Goal: Information Seeking & Learning: Learn about a topic

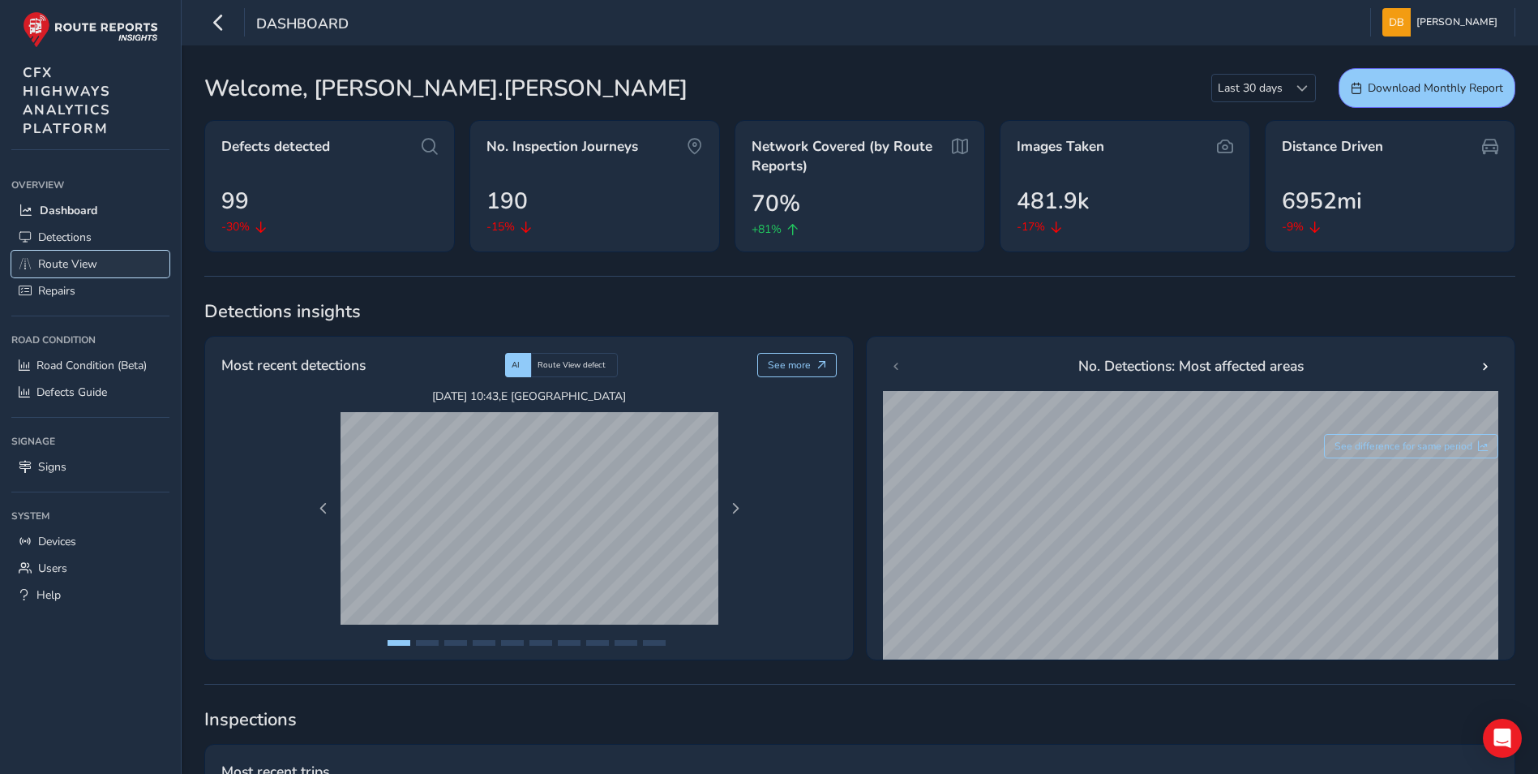
click at [84, 264] on span "Route View" at bounding box center [67, 263] width 59 height 15
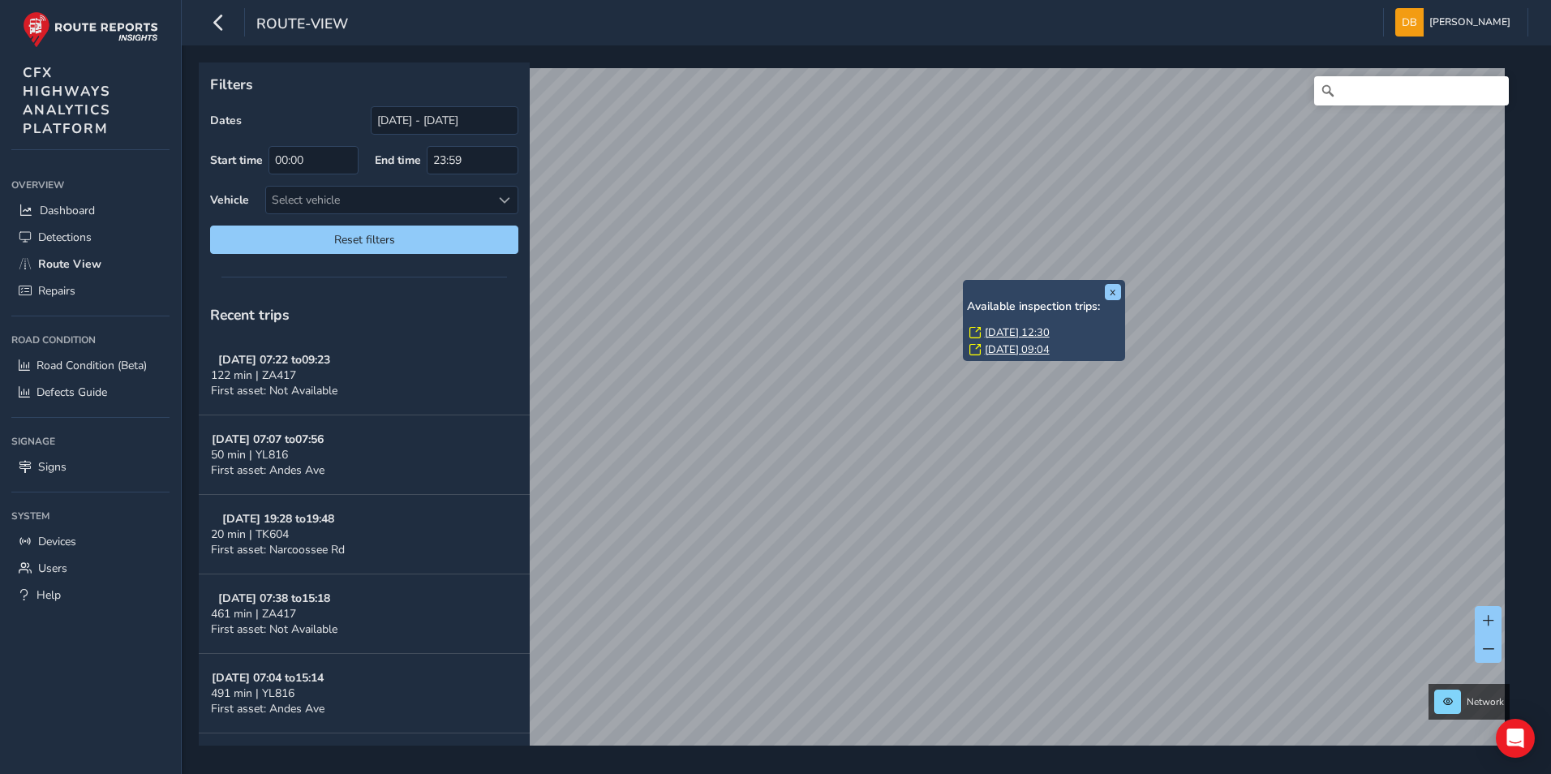
click at [1005, 329] on link "Tue, 9 Sep, 12:30" at bounding box center [1017, 332] width 65 height 15
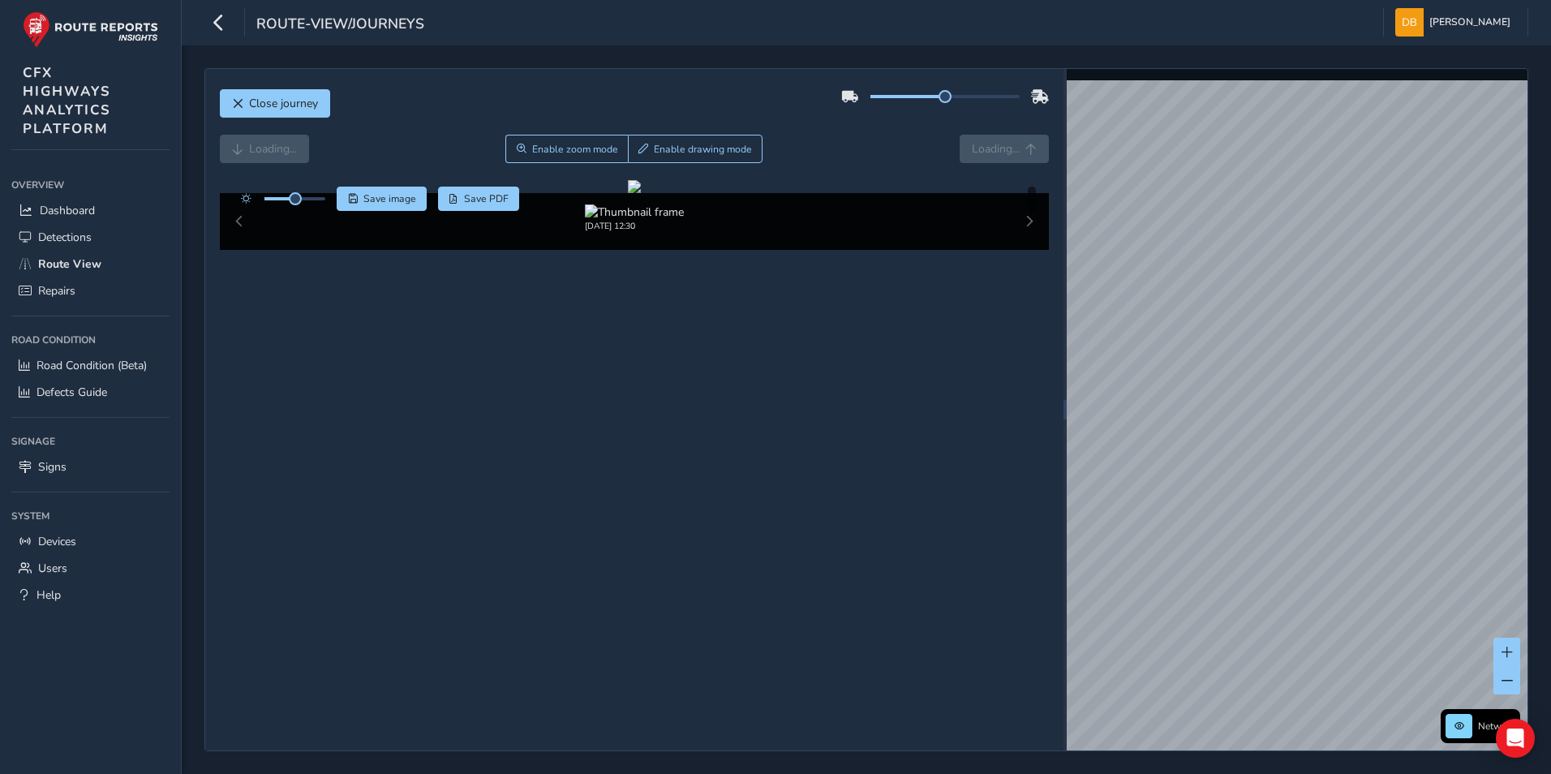
click at [1031, 250] on div "09/09/2025, 12:30" at bounding box center [635, 221] width 830 height 57
click at [1373, 586] on link "Tue, 9 Sep, 12:30" at bounding box center [1371, 590] width 65 height 15
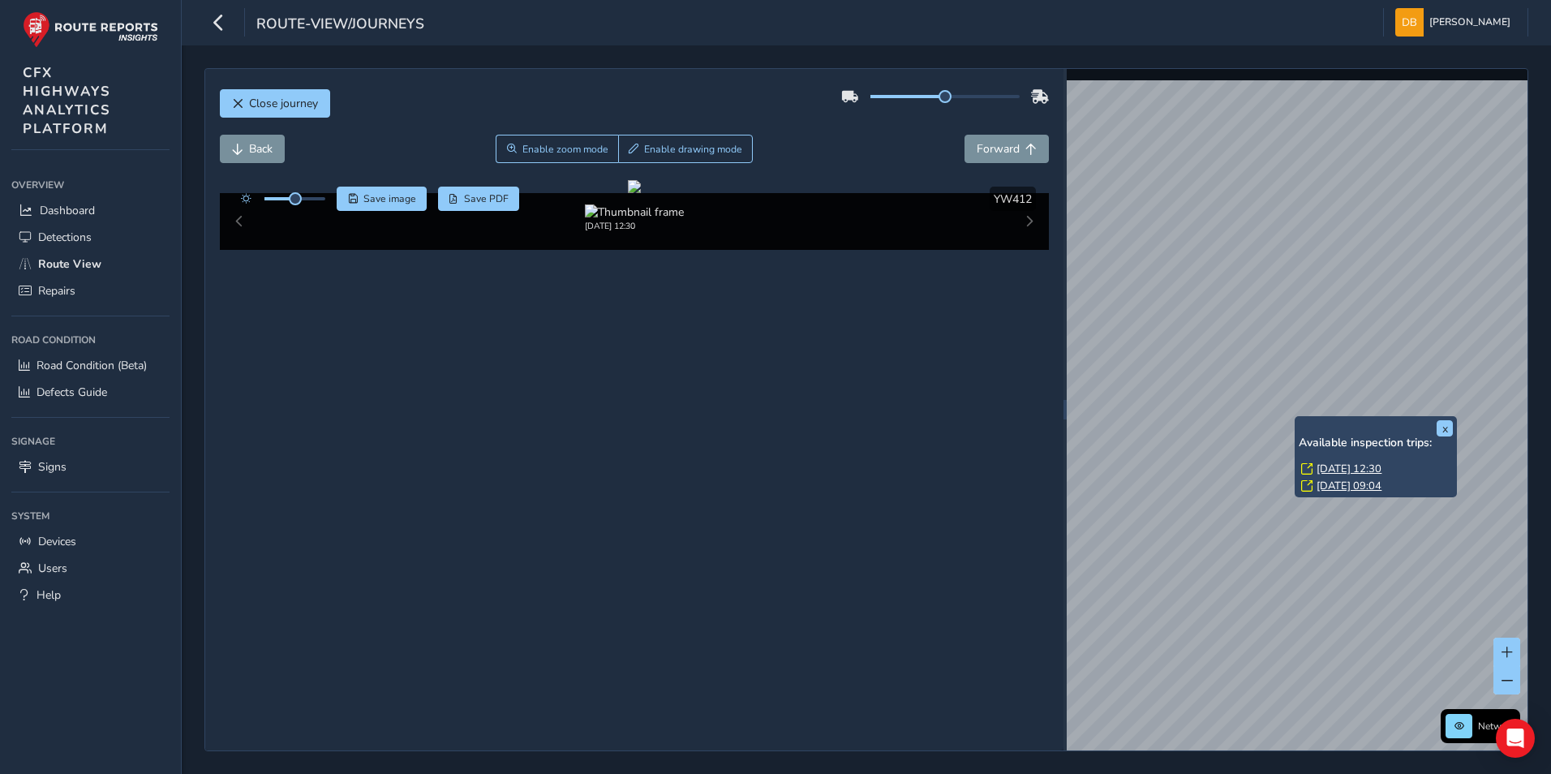
click at [1335, 467] on link "Tue, 9 Sep, 12:30" at bounding box center [1348, 468] width 65 height 15
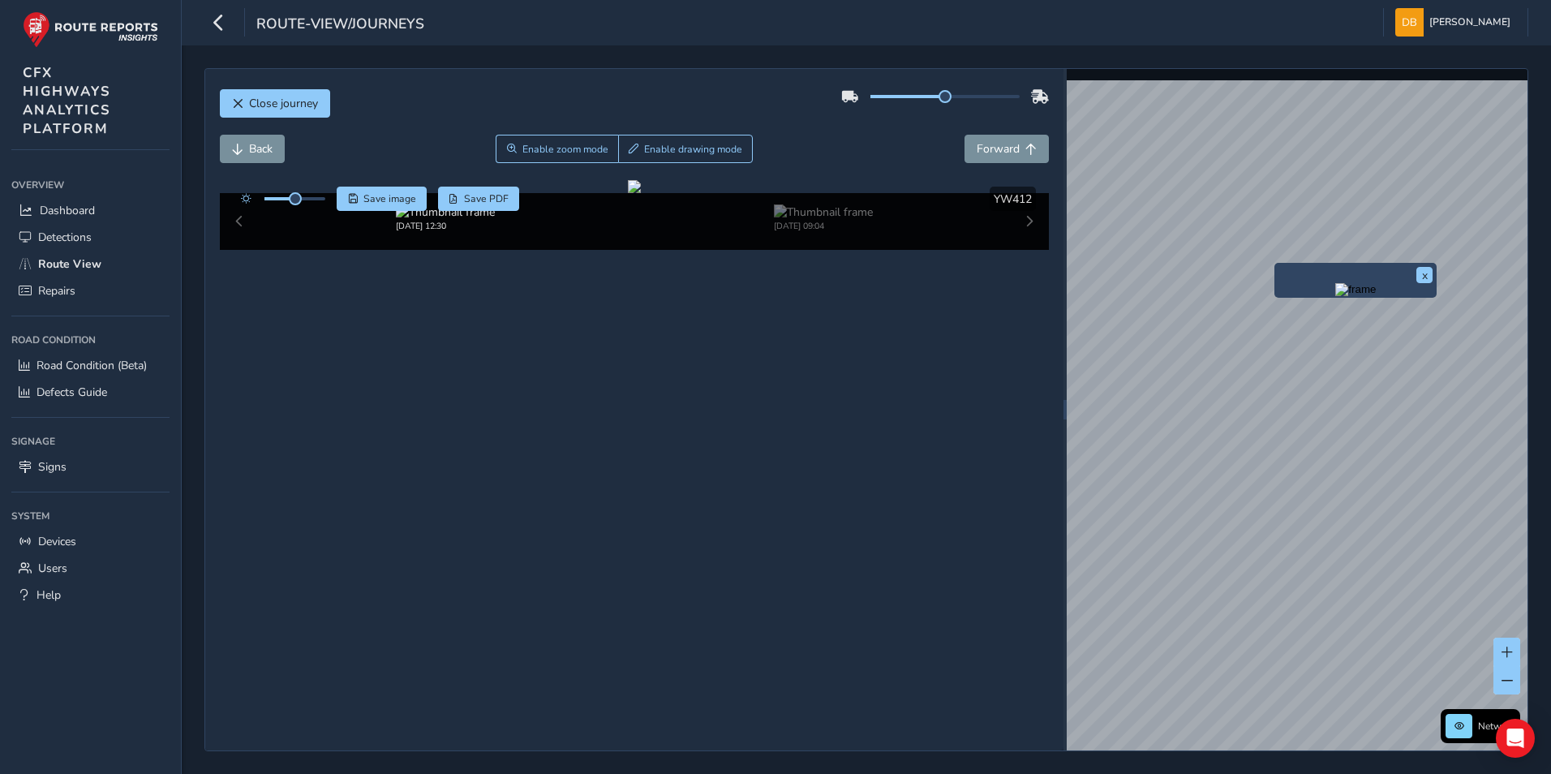
click at [1278, 268] on div "x" at bounding box center [1355, 280] width 154 height 27
click at [1335, 296] on img "Preview frame" at bounding box center [1355, 289] width 41 height 13
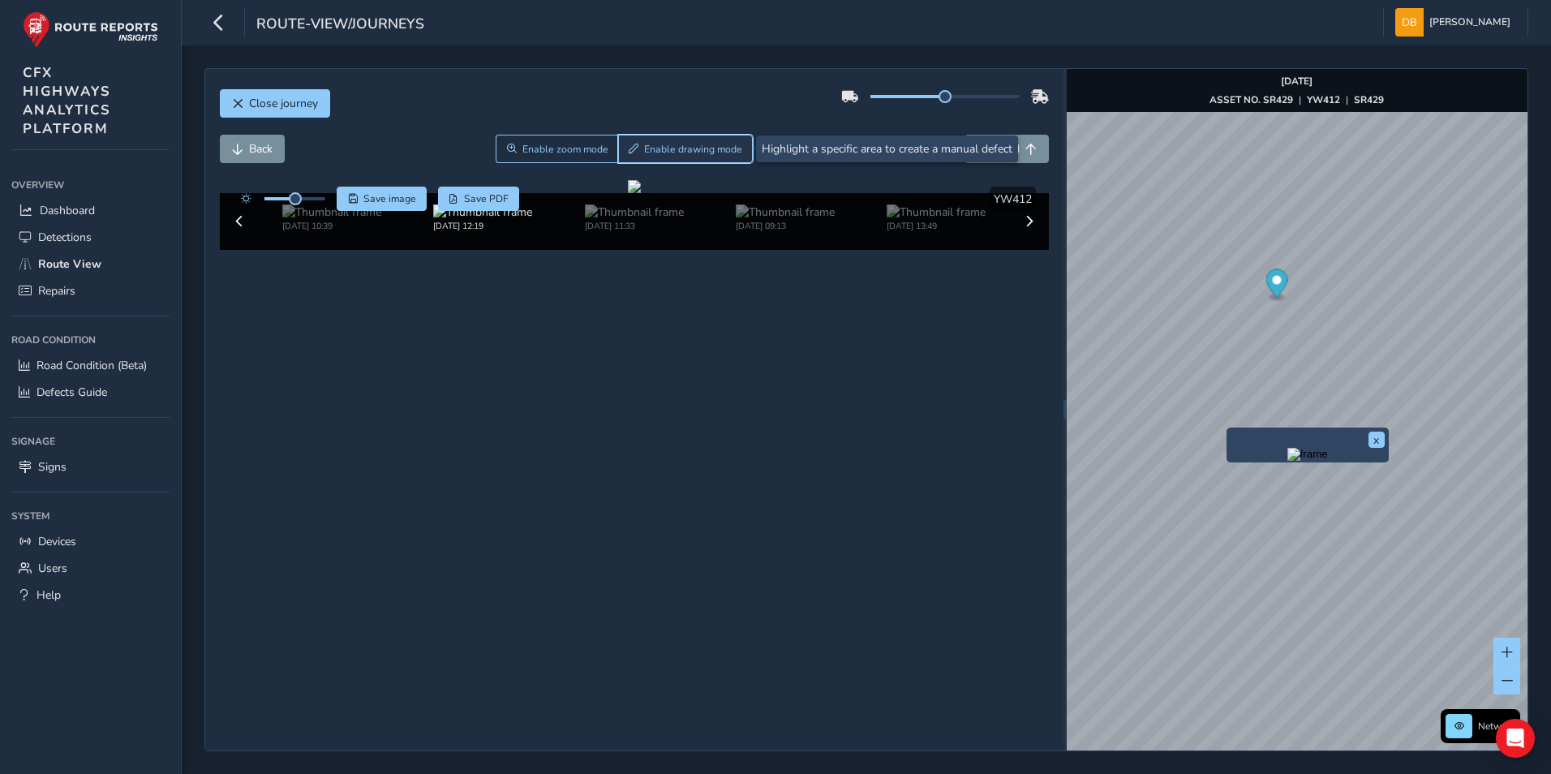
click at [706, 143] on span "Enable drawing mode" at bounding box center [693, 149] width 98 height 13
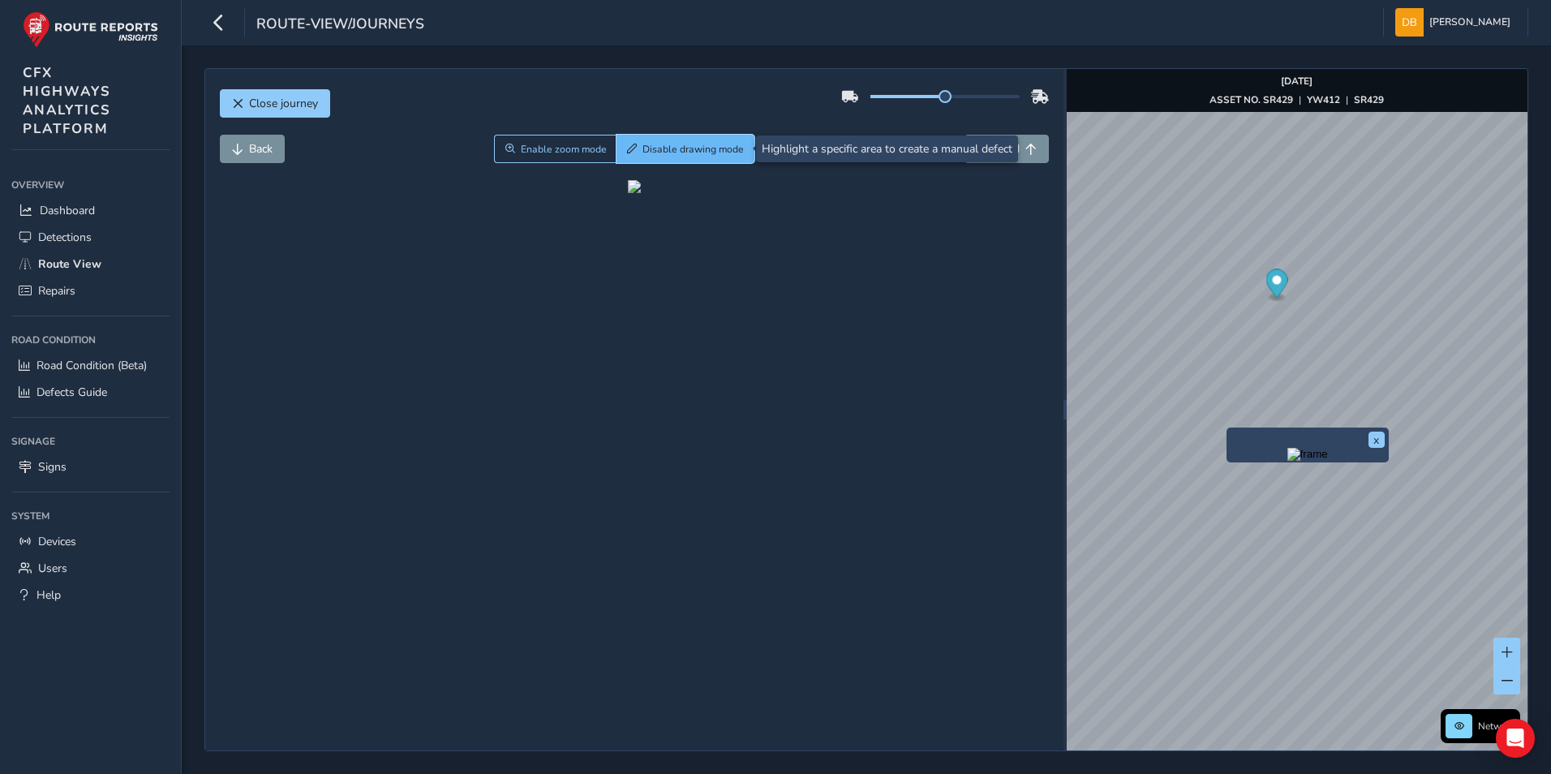
click at [706, 148] on span "Disable drawing mode" at bounding box center [692, 149] width 101 height 13
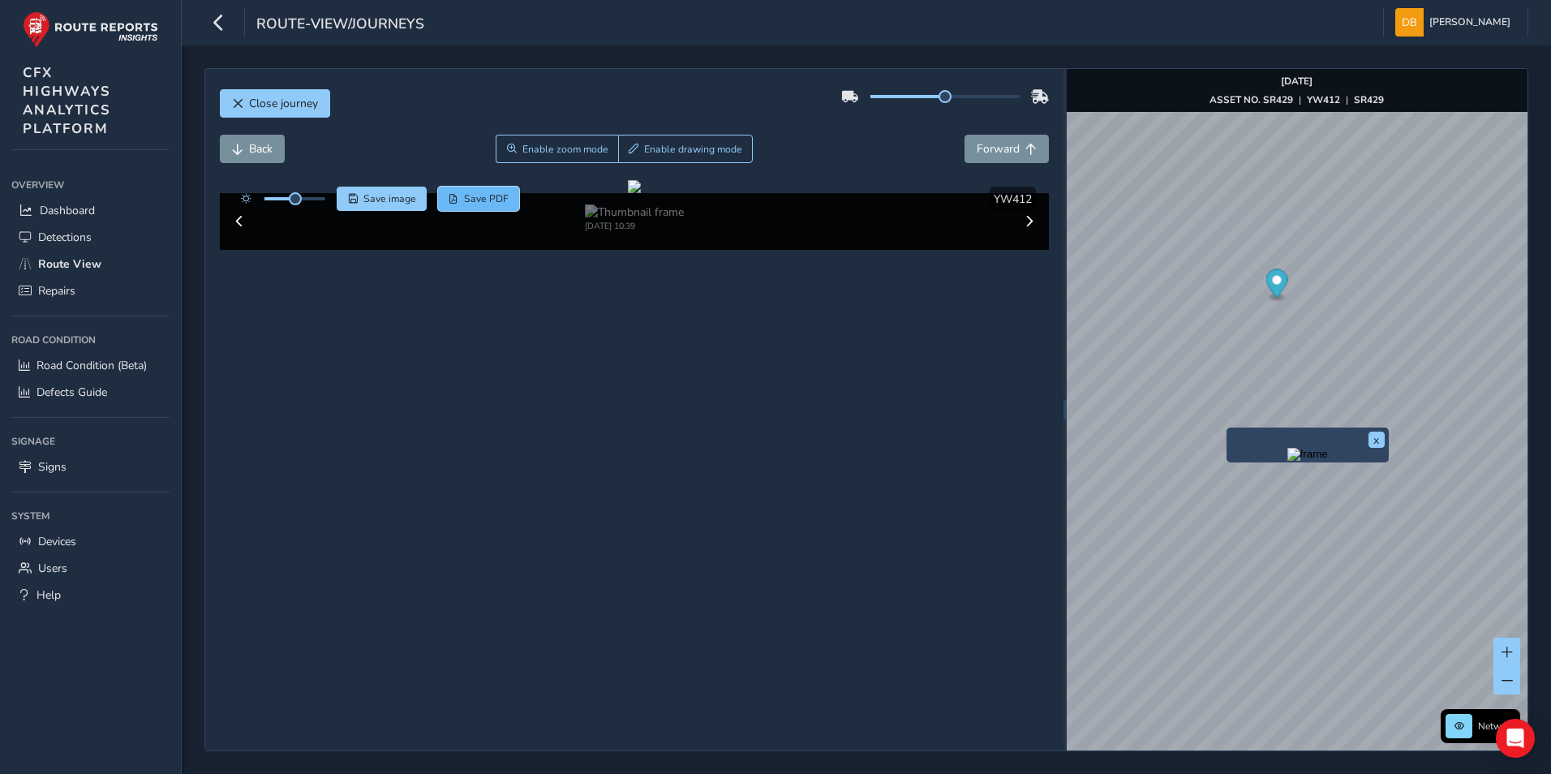
click at [467, 201] on span "Save PDF" at bounding box center [486, 198] width 45 height 13
click at [75, 207] on span "Dashboard" at bounding box center [67, 210] width 55 height 15
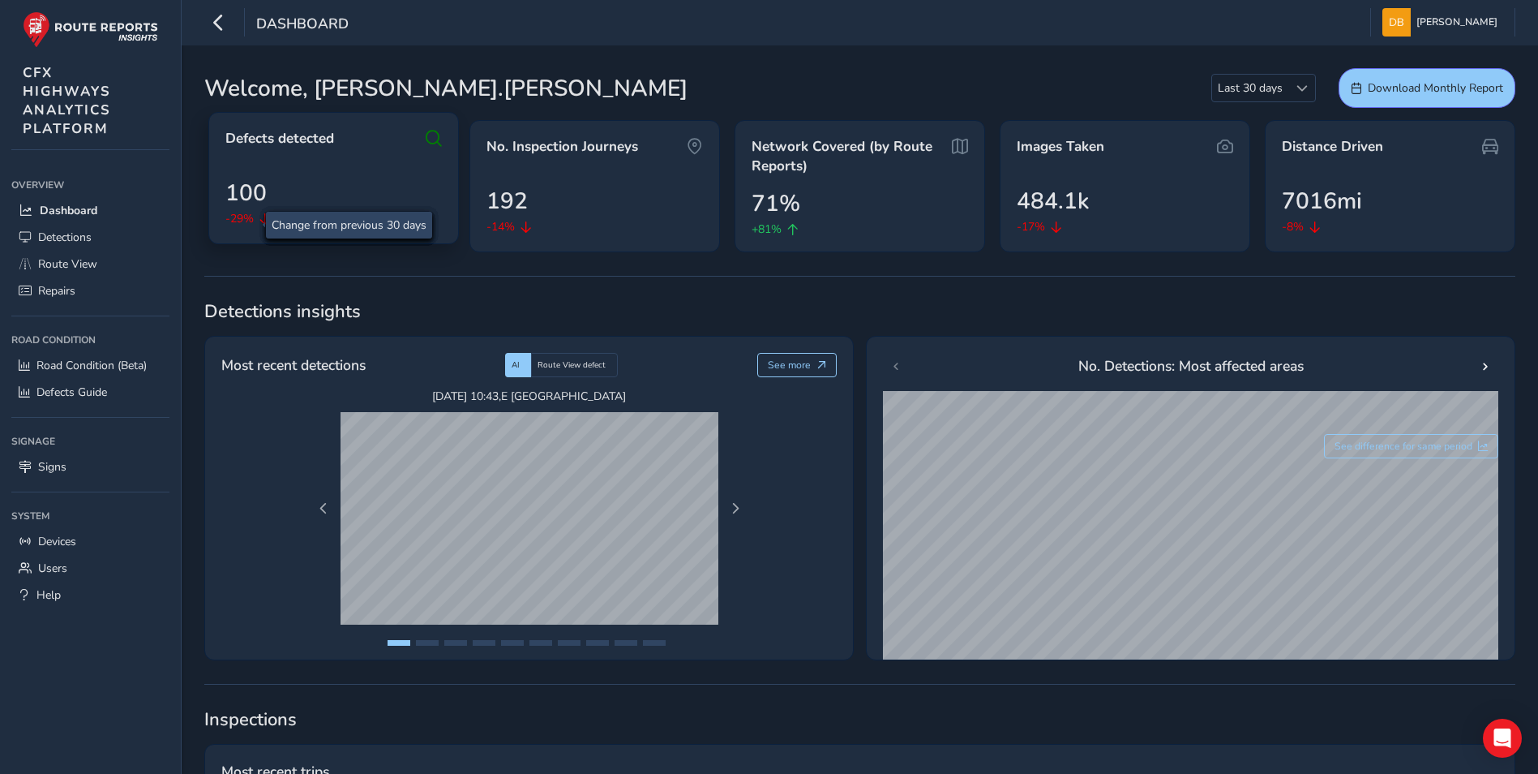
click at [251, 194] on span "100" at bounding box center [245, 193] width 41 height 34
click at [327, 189] on div "100 -29%" at bounding box center [333, 201] width 217 height 51
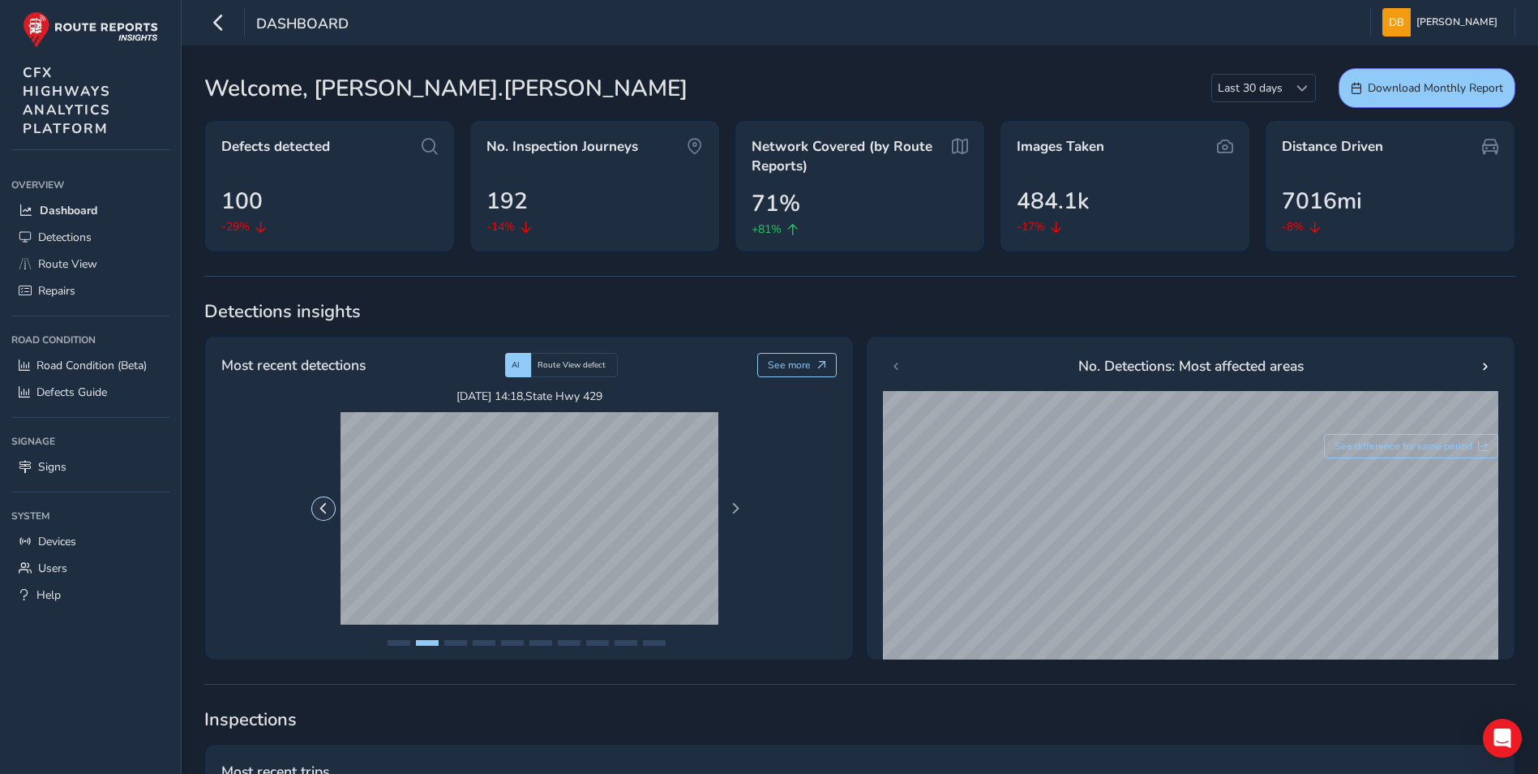
click at [316, 505] on button "Previous Page" at bounding box center [323, 508] width 23 height 23
click at [733, 511] on span "Next Page" at bounding box center [735, 508] width 11 height 11
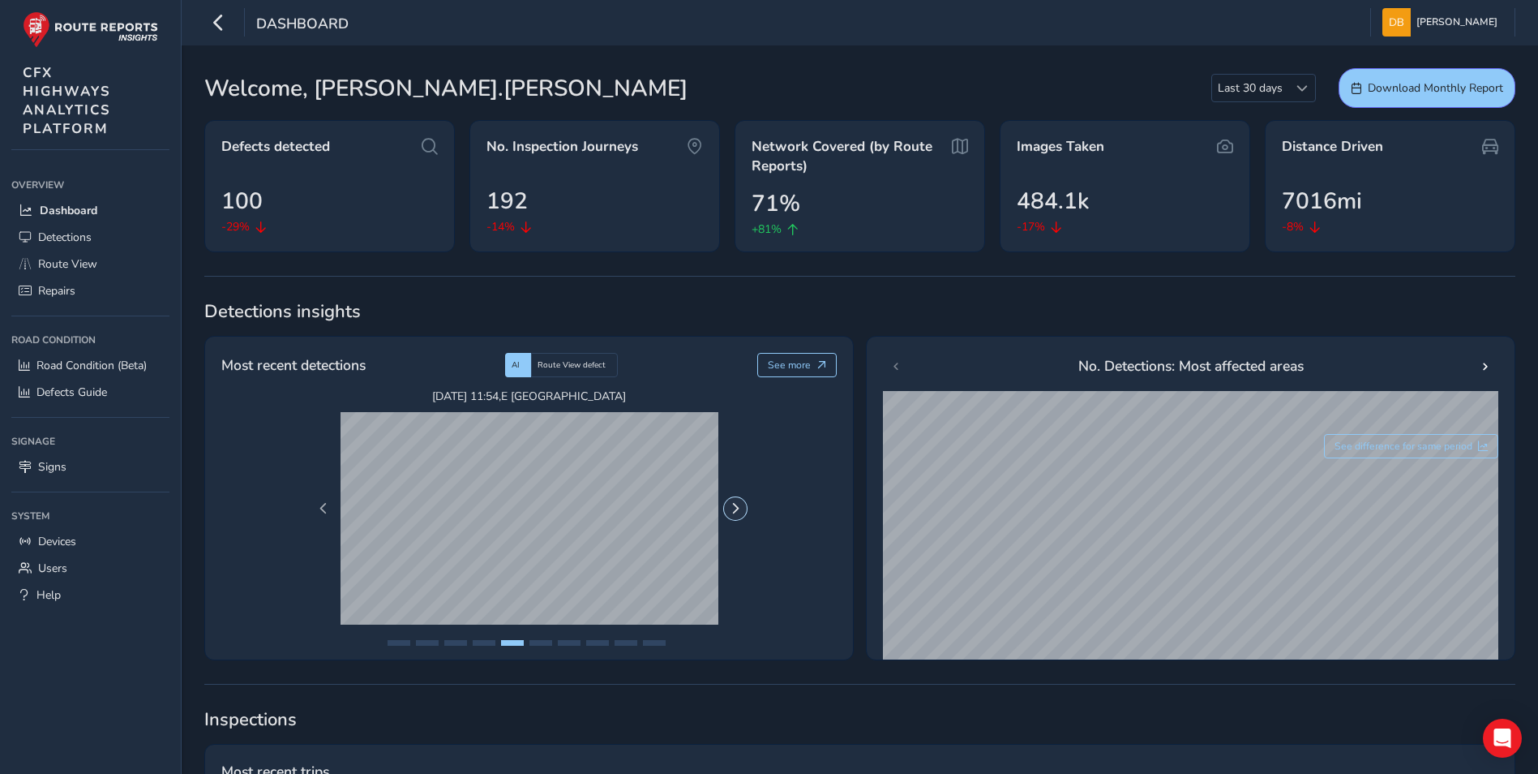
click at [733, 511] on span "Next Page" at bounding box center [735, 508] width 11 height 11
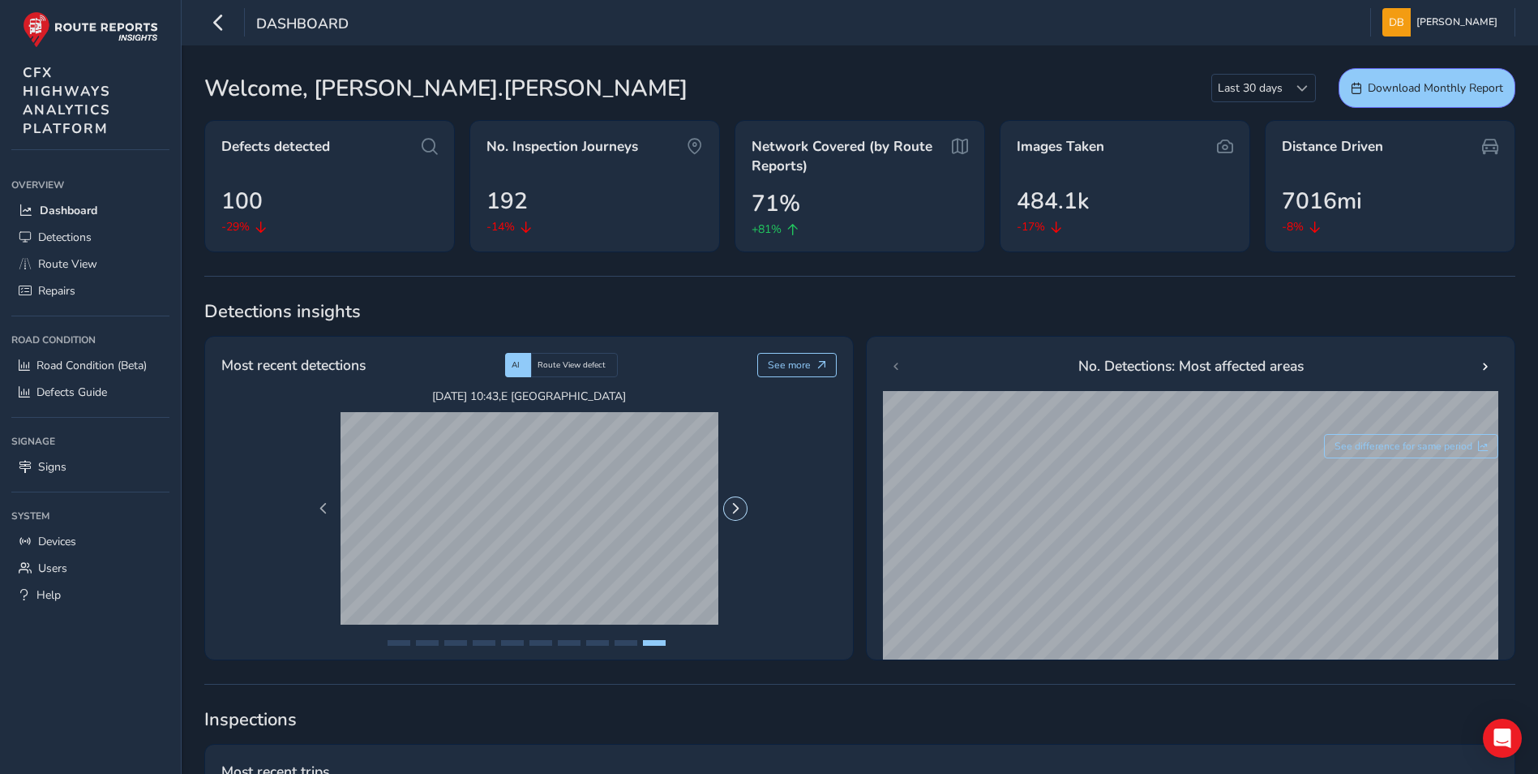
click at [733, 511] on span "Next Page" at bounding box center [735, 508] width 11 height 11
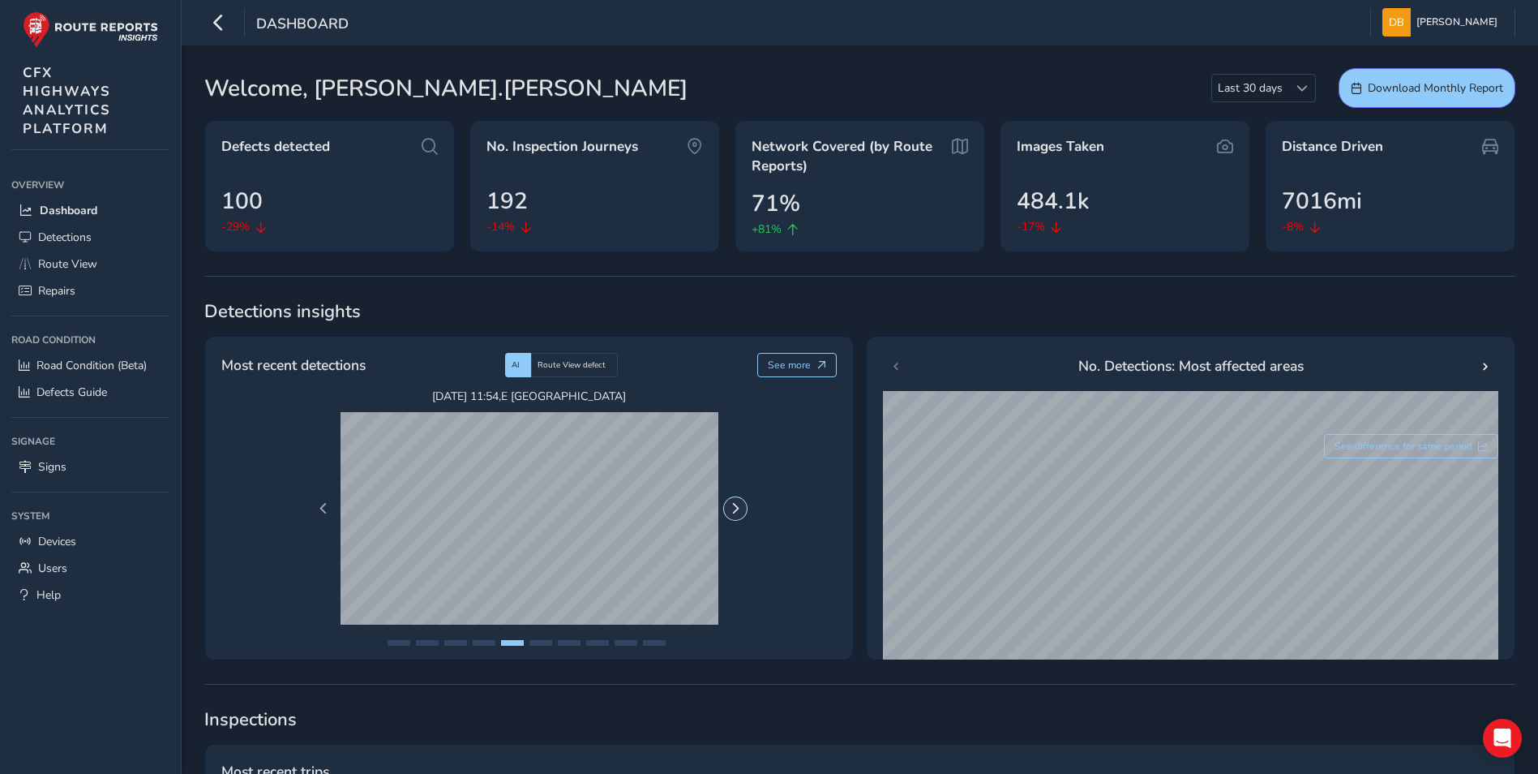
click at [733, 511] on span "Next Page" at bounding box center [735, 508] width 11 height 11
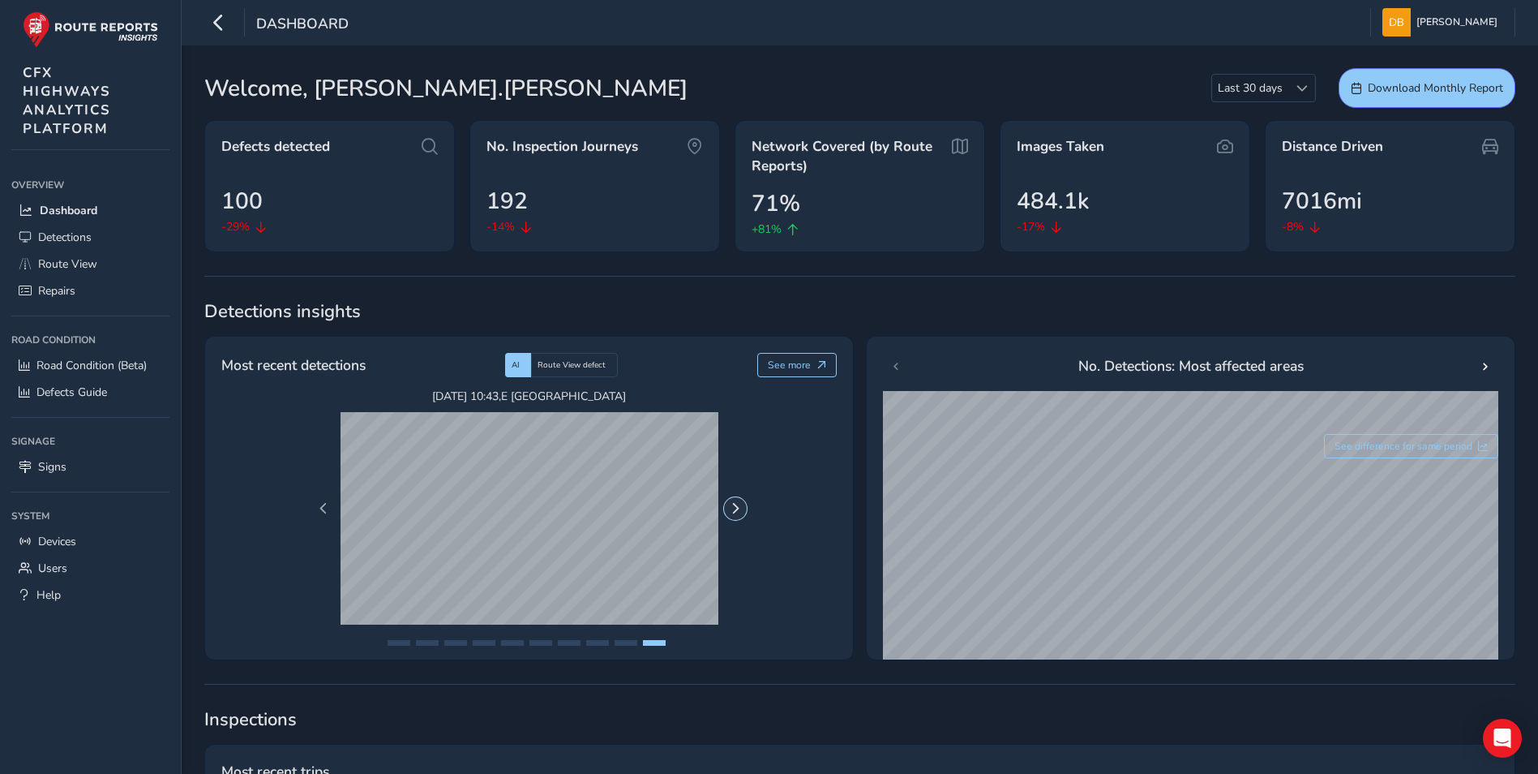
click at [728, 511] on button "Next Page" at bounding box center [735, 508] width 23 height 23
click at [727, 510] on button "Next Page" at bounding box center [735, 508] width 23 height 23
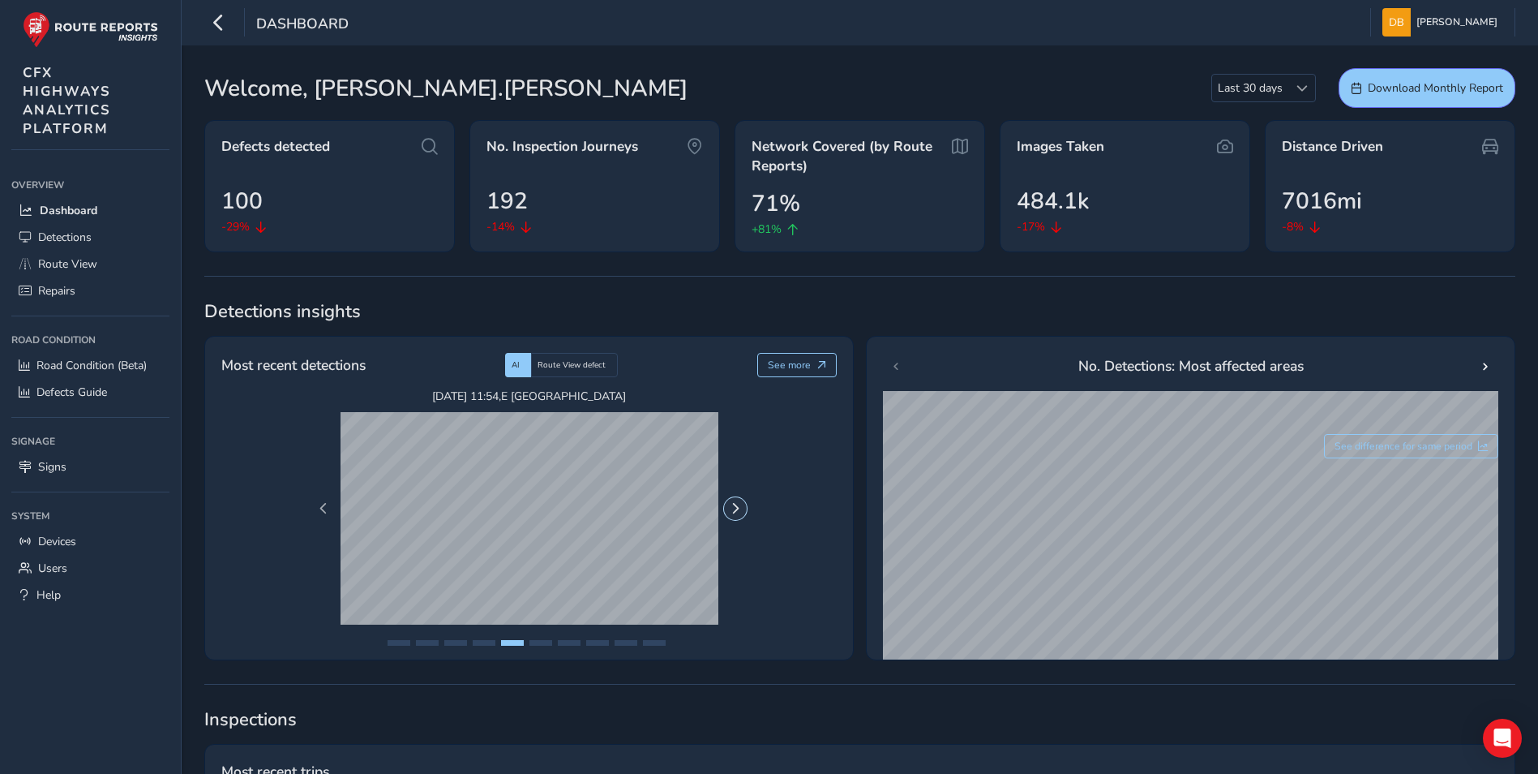
click at [727, 510] on button "Next Page" at bounding box center [735, 508] width 23 height 23
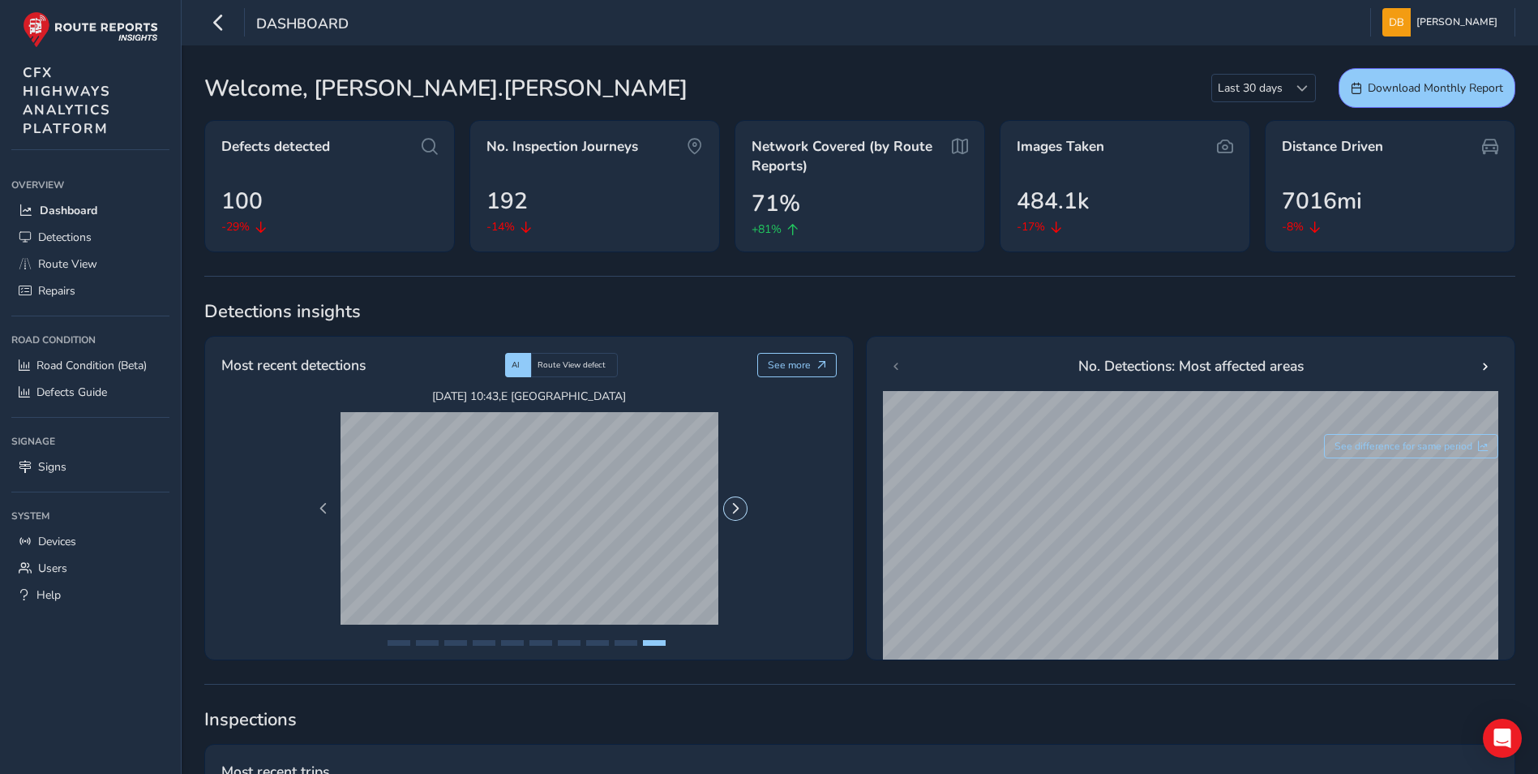
click at [727, 510] on button "Next Page" at bounding box center [735, 508] width 23 height 23
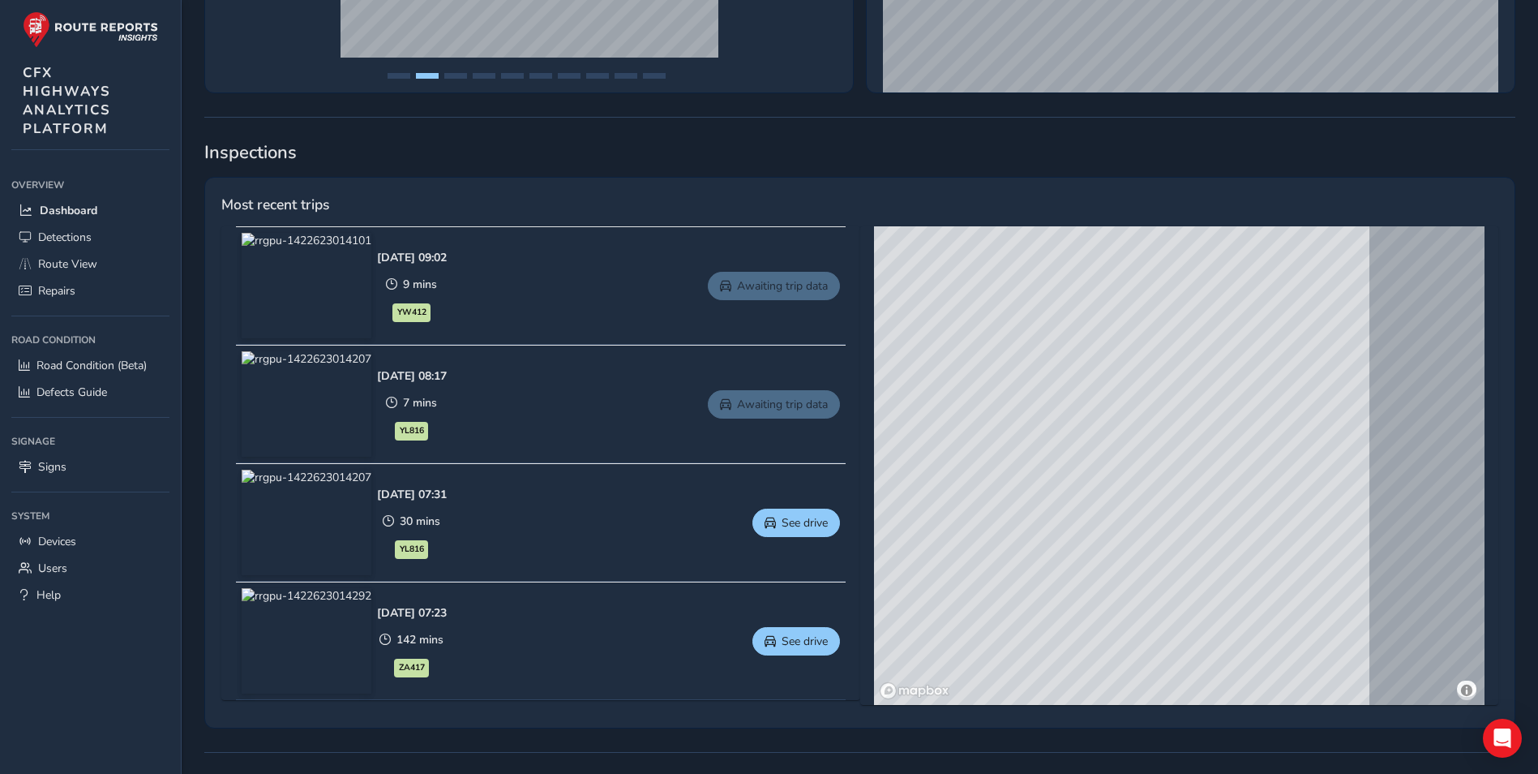
scroll to position [568, 0]
click at [348, 273] on img at bounding box center [307, 284] width 130 height 105
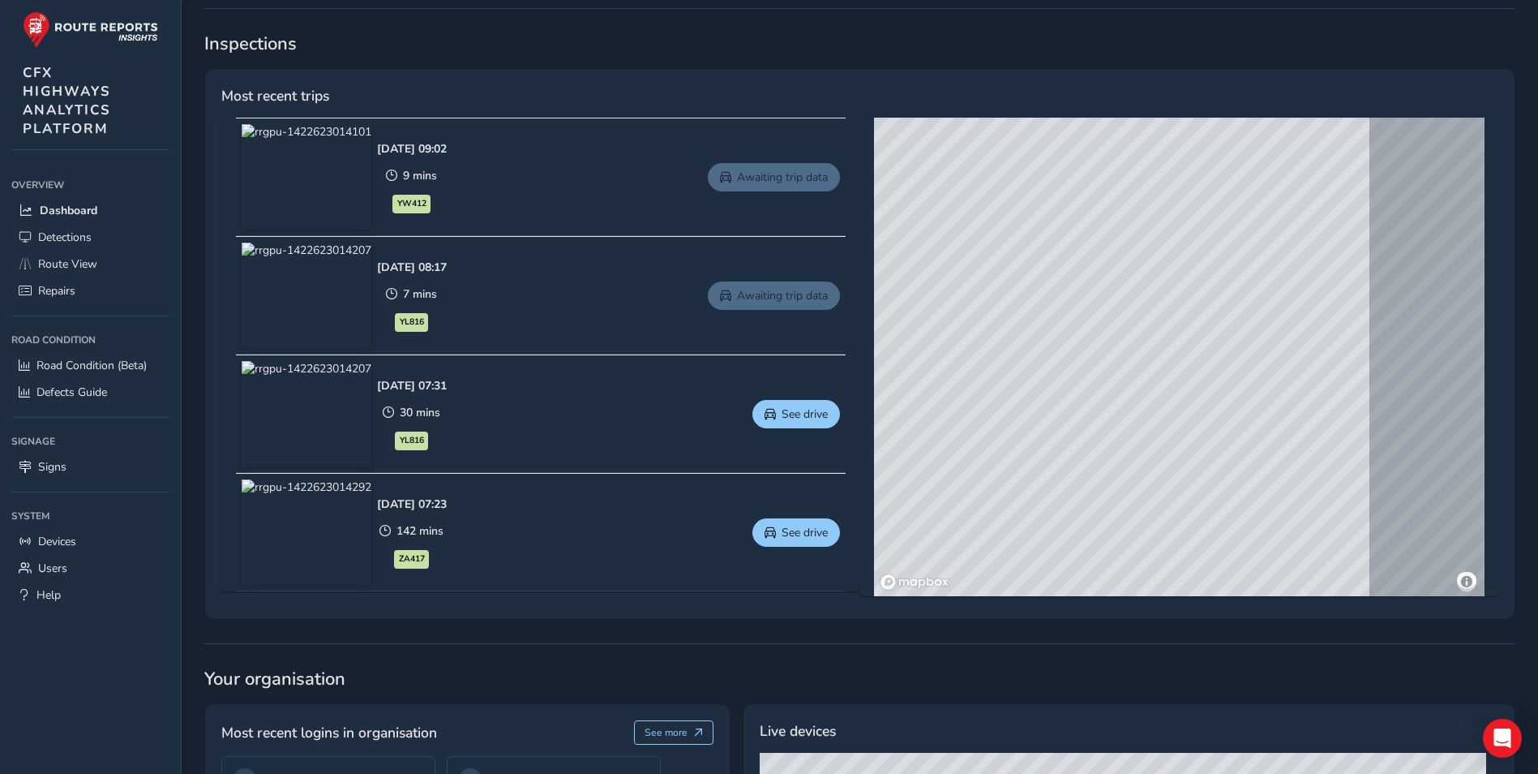
scroll to position [730, 0]
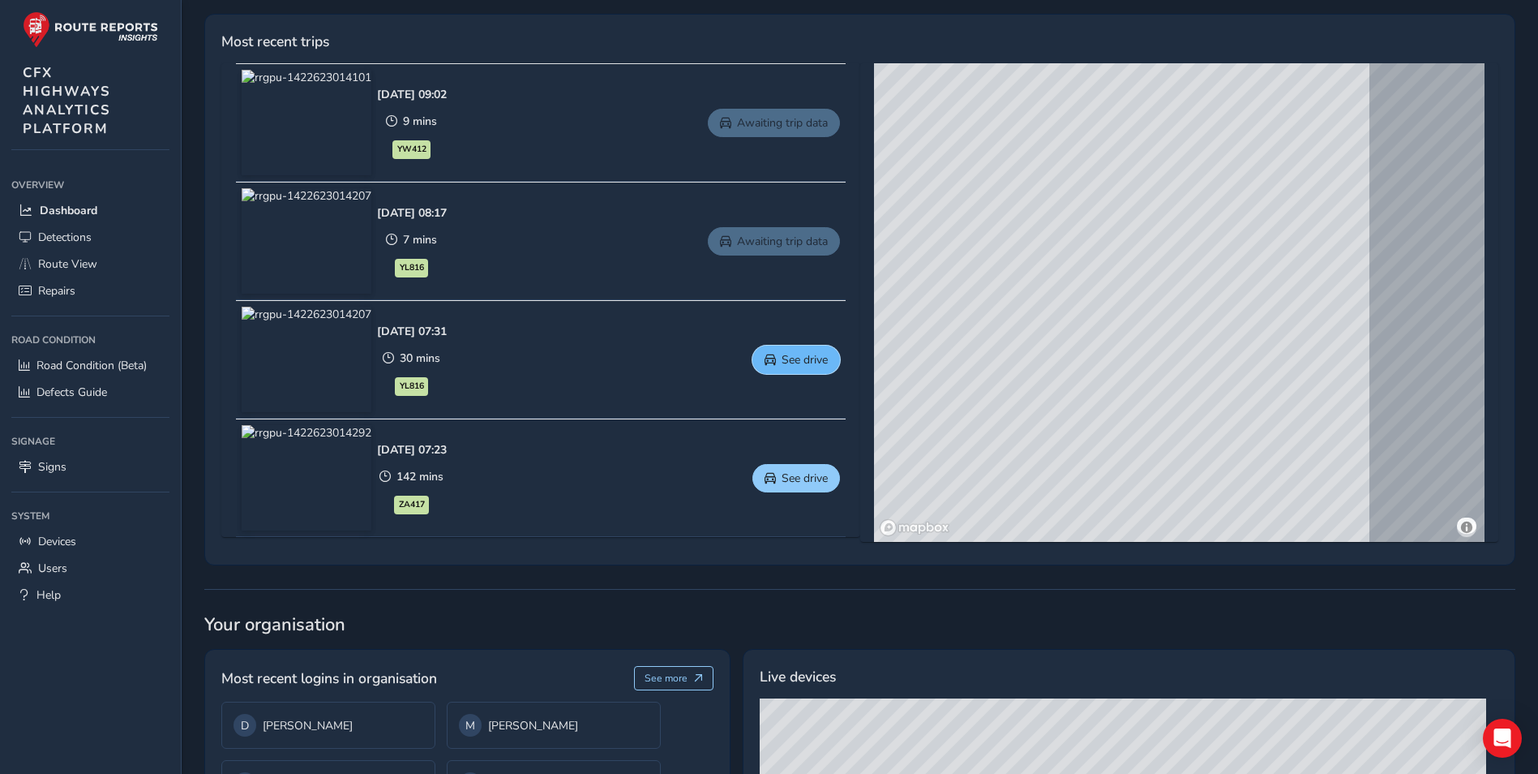
click at [826, 363] on span "See drive" at bounding box center [805, 359] width 46 height 15
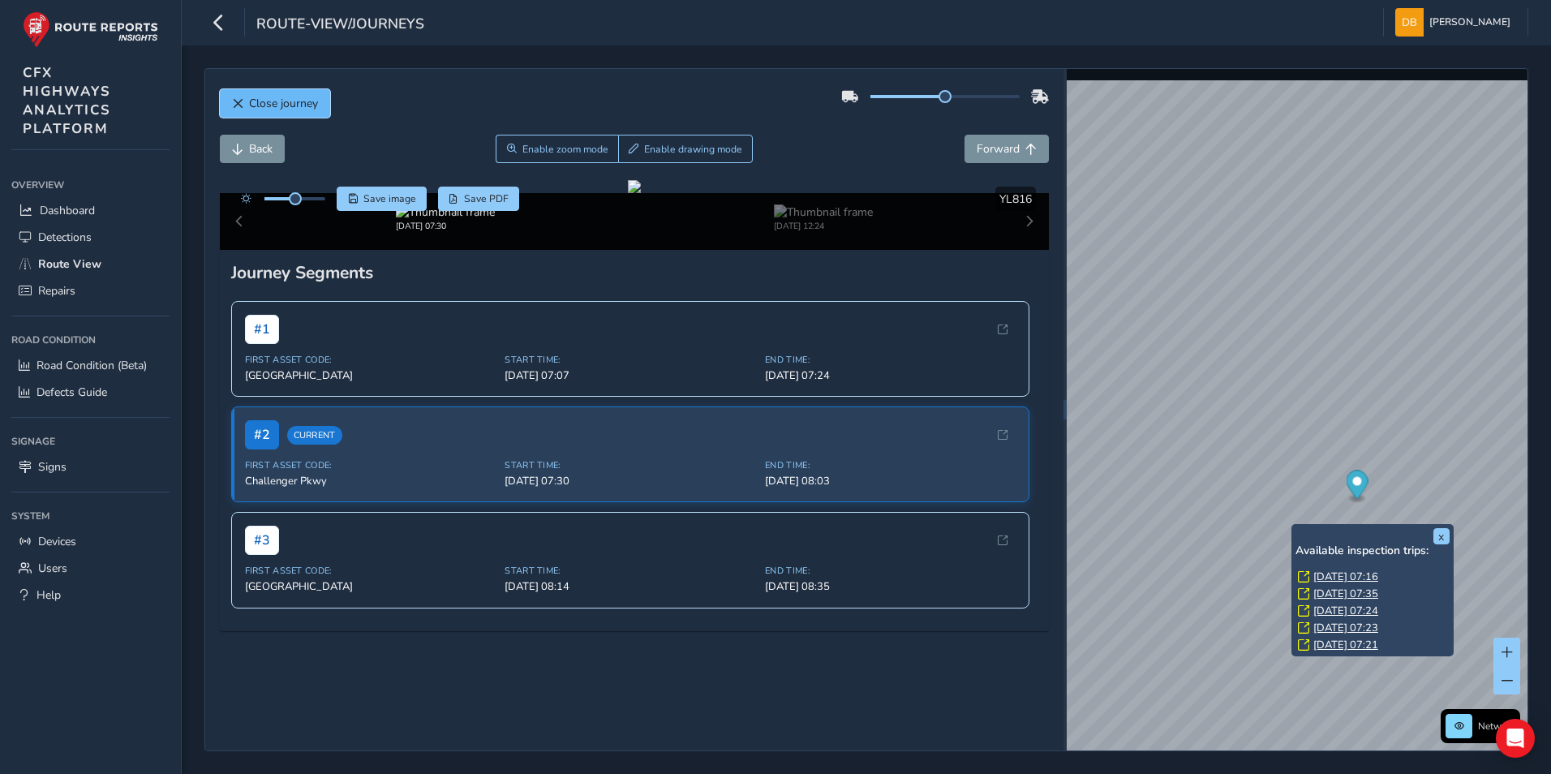
click at [235, 98] on span "Close journey" at bounding box center [237, 103] width 11 height 11
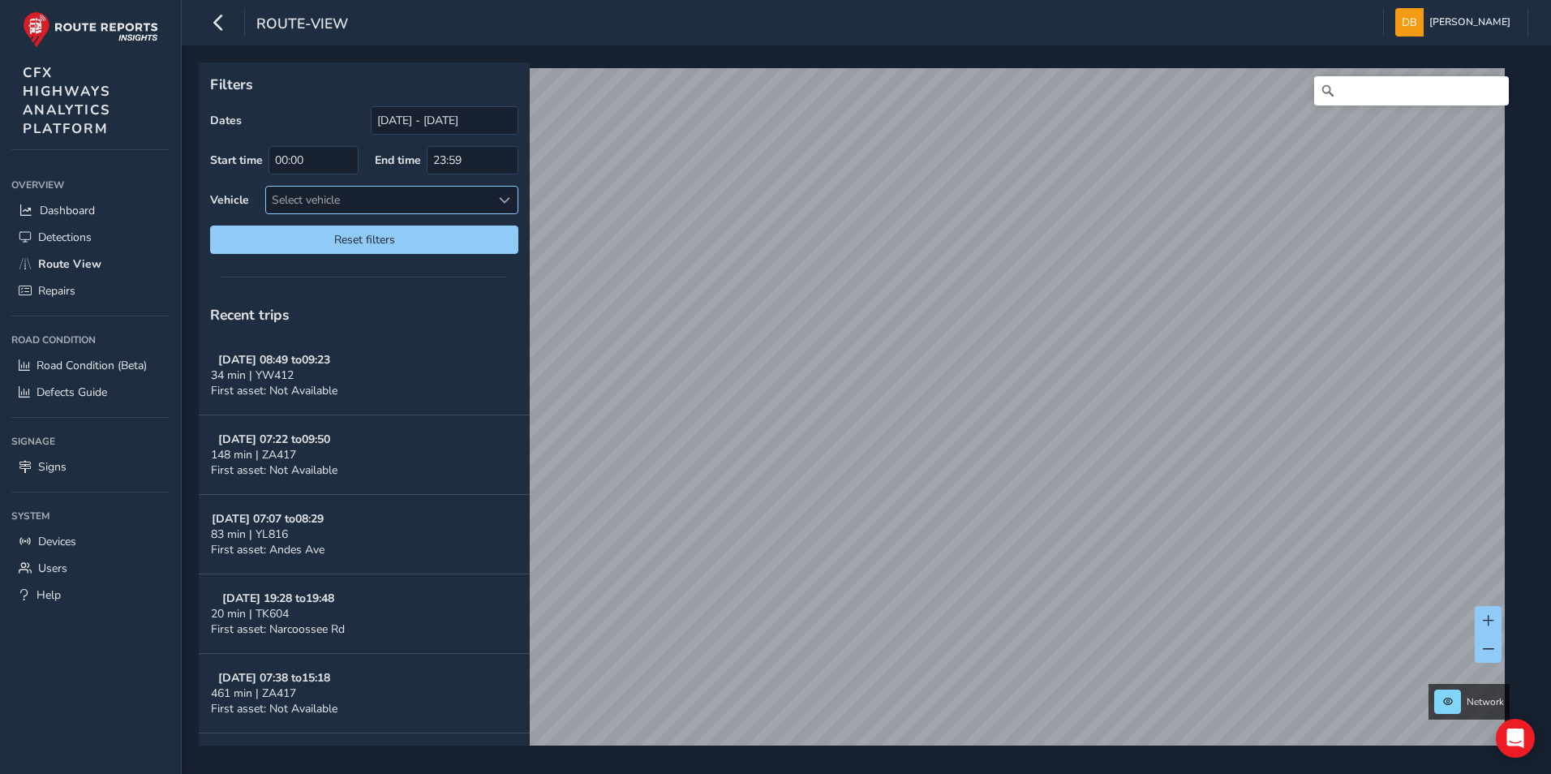
click at [508, 200] on span at bounding box center [504, 200] width 11 height 11
click at [502, 200] on span at bounding box center [504, 200] width 11 height 11
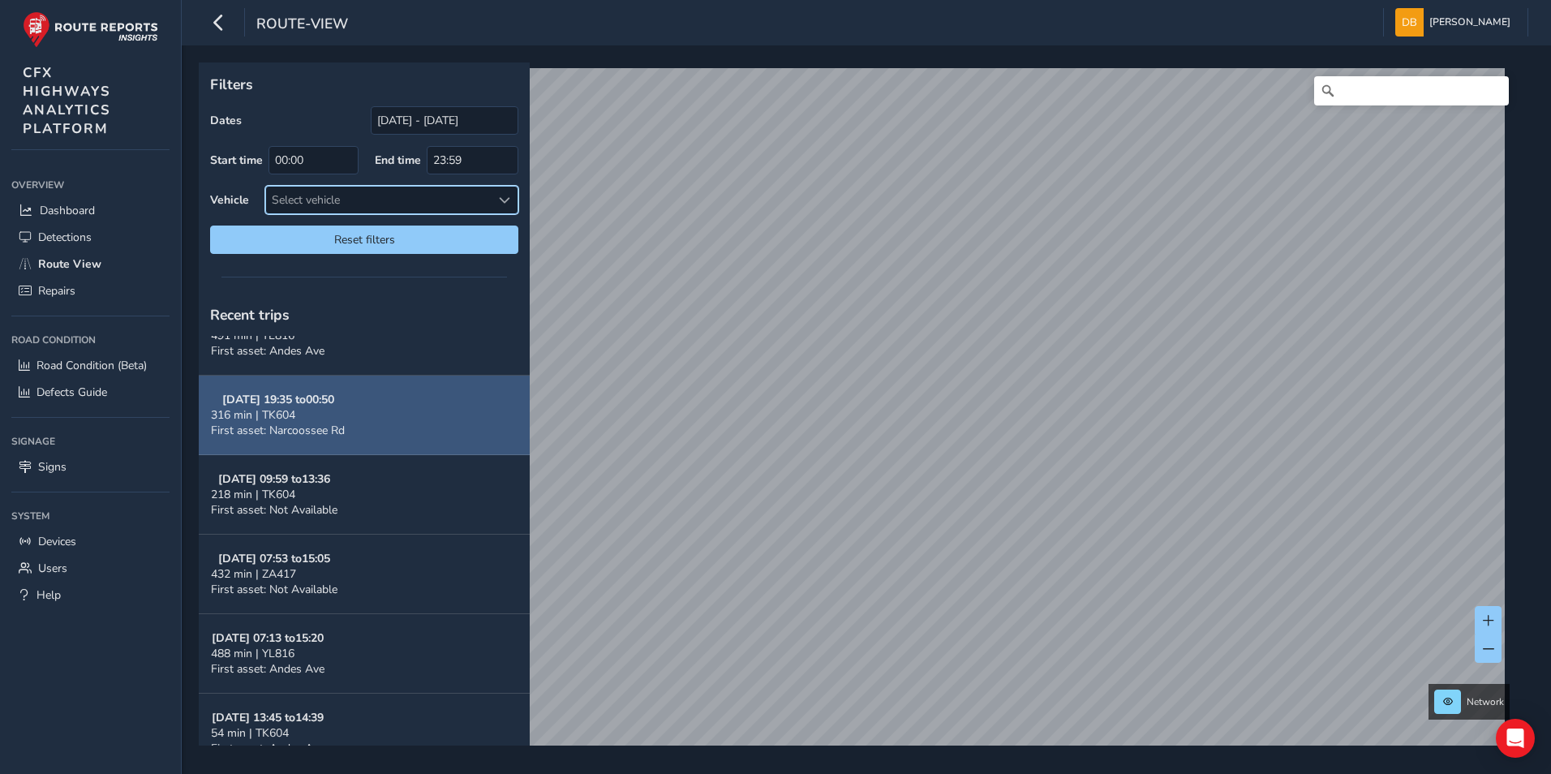
scroll to position [487, 0]
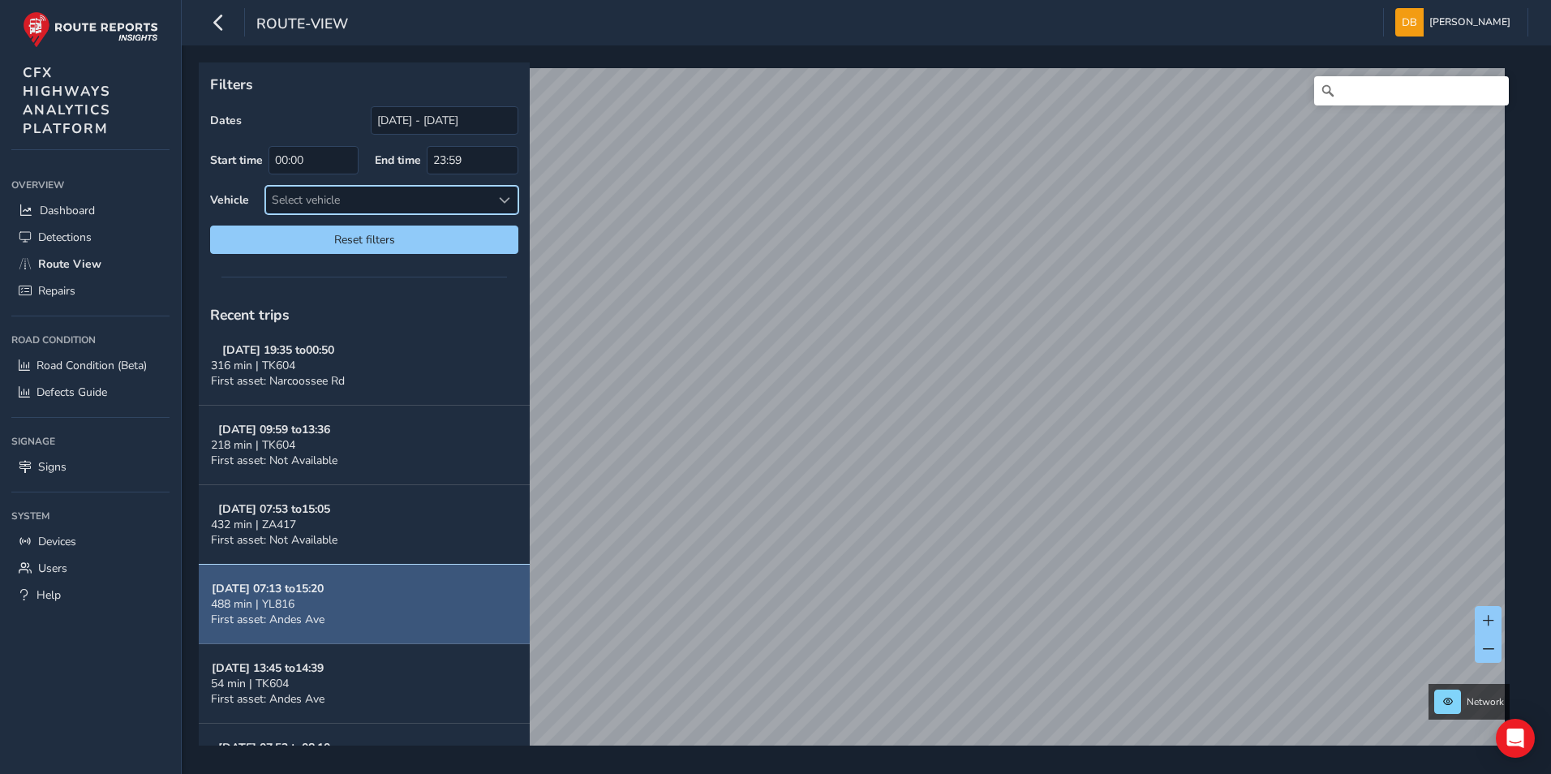
click at [321, 598] on div "488 min | YL816" at bounding box center [268, 603] width 114 height 15
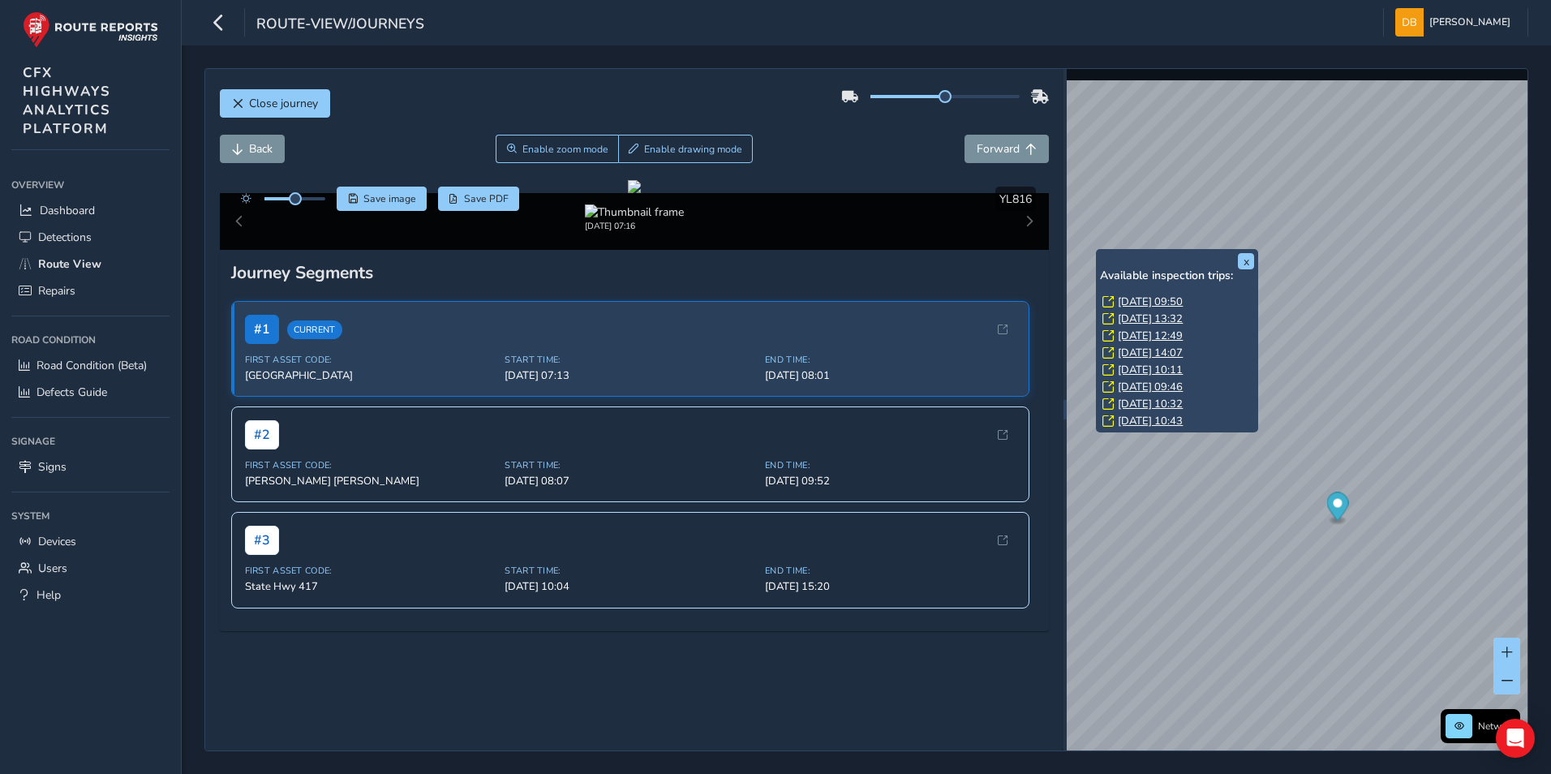
click at [1148, 320] on link "[DATE] 13:32" at bounding box center [1150, 318] width 65 height 15
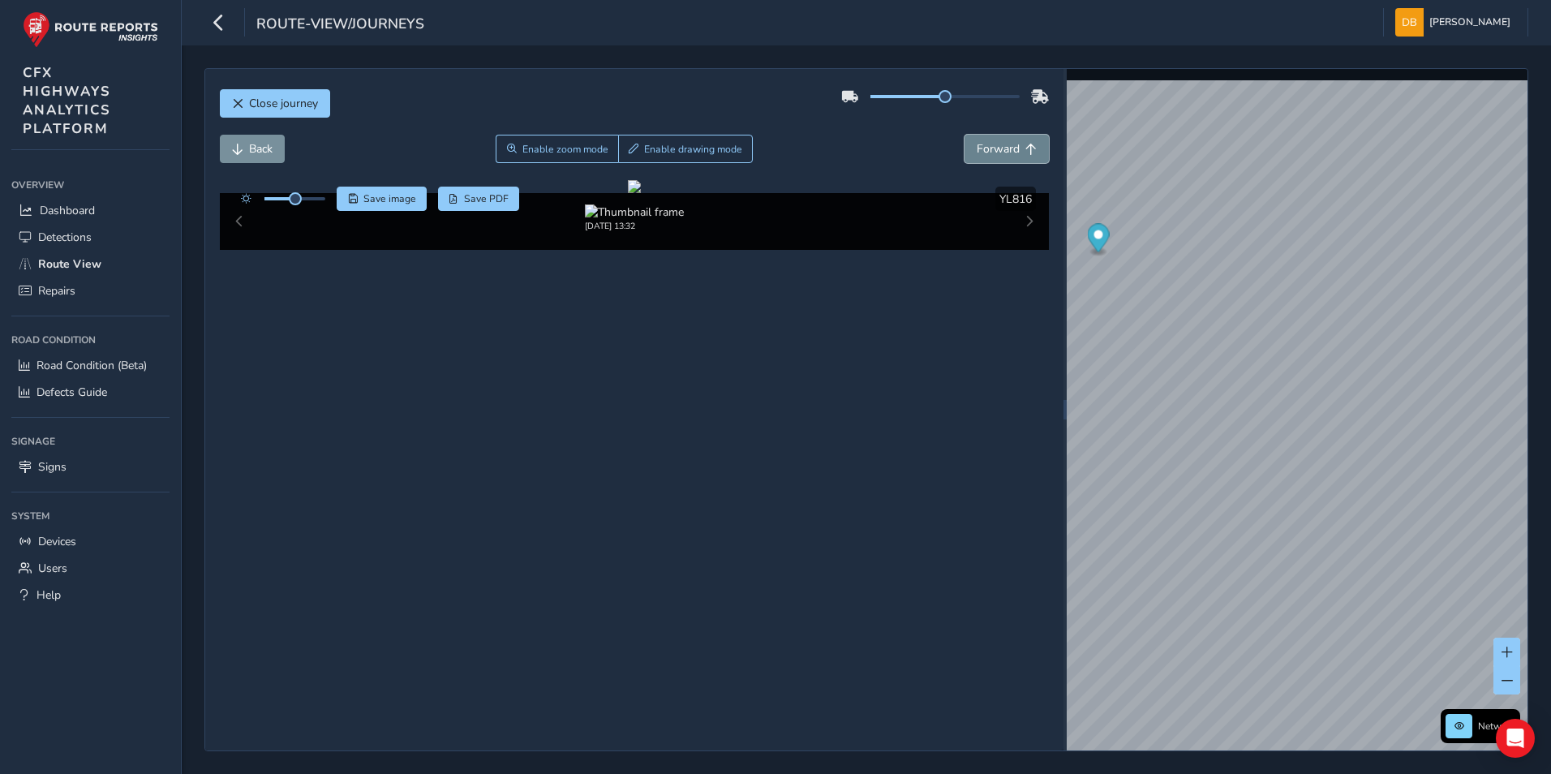
click at [998, 145] on span "Forward" at bounding box center [997, 148] width 43 height 15
click at [997, 148] on span "Forward" at bounding box center [997, 148] width 43 height 15
drag, startPoint x: 338, startPoint y: 206, endPoint x: 363, endPoint y: 212, distance: 25.0
click at [363, 212] on div "Click and Drag to Annotate [DATE] 13:32 Save image Save PDF Hide detections YL8…" at bounding box center [635, 215] width 830 height 70
click at [993, 151] on span "Forward" at bounding box center [997, 148] width 43 height 15
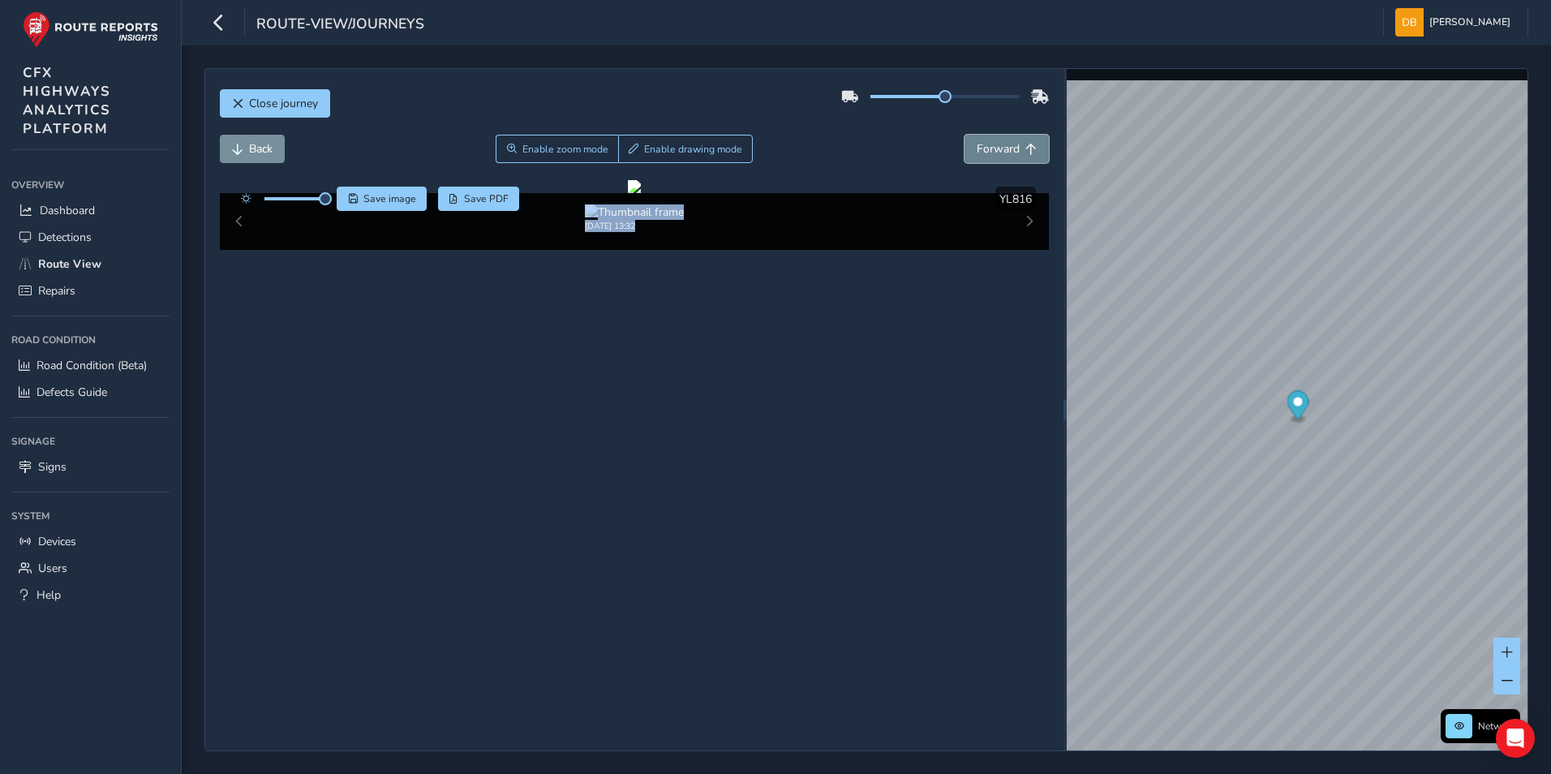
click at [993, 152] on span "Forward" at bounding box center [997, 148] width 43 height 15
click at [320, 103] on button "Close journey" at bounding box center [275, 103] width 110 height 28
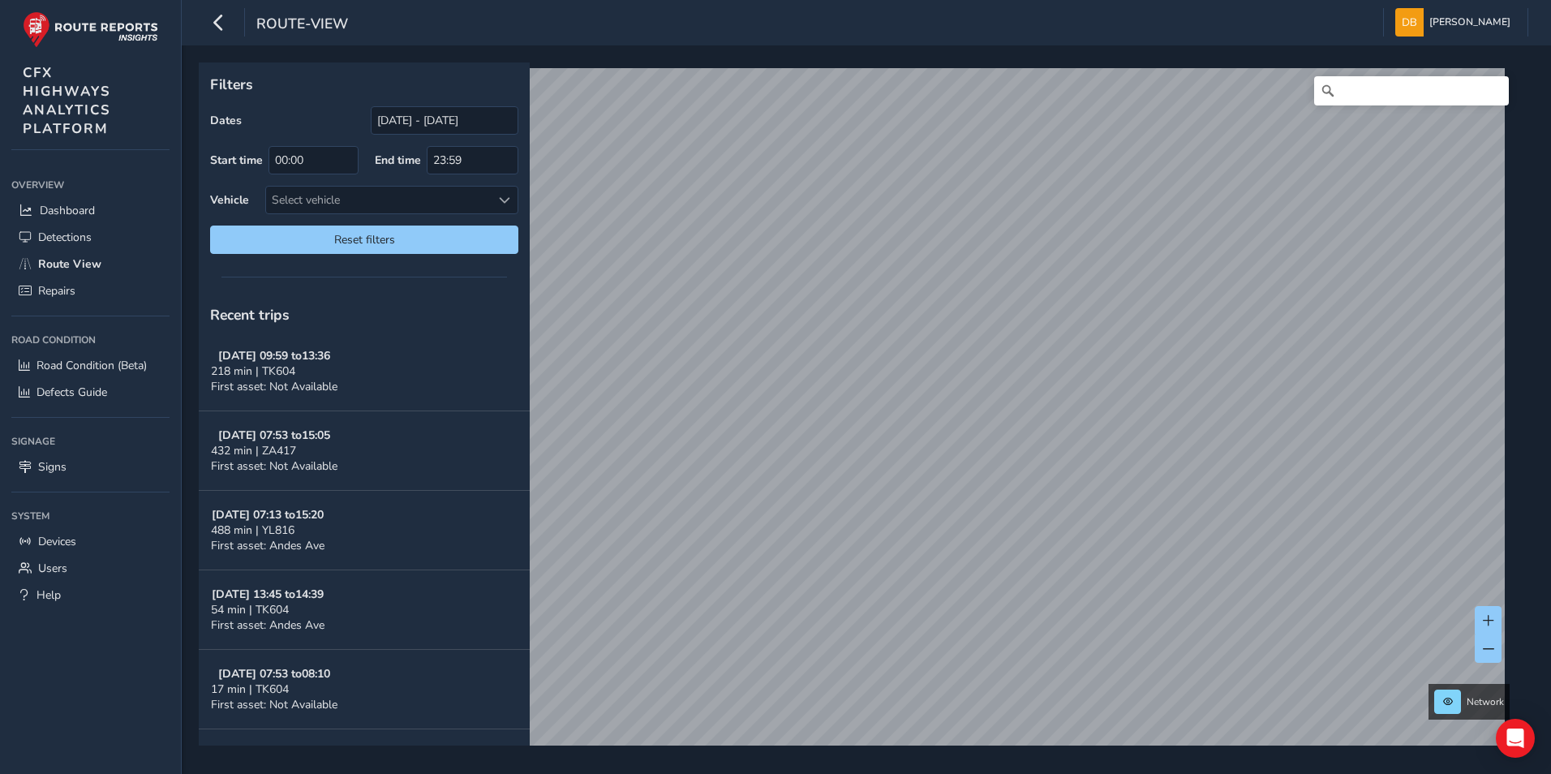
scroll to position [568, 0]
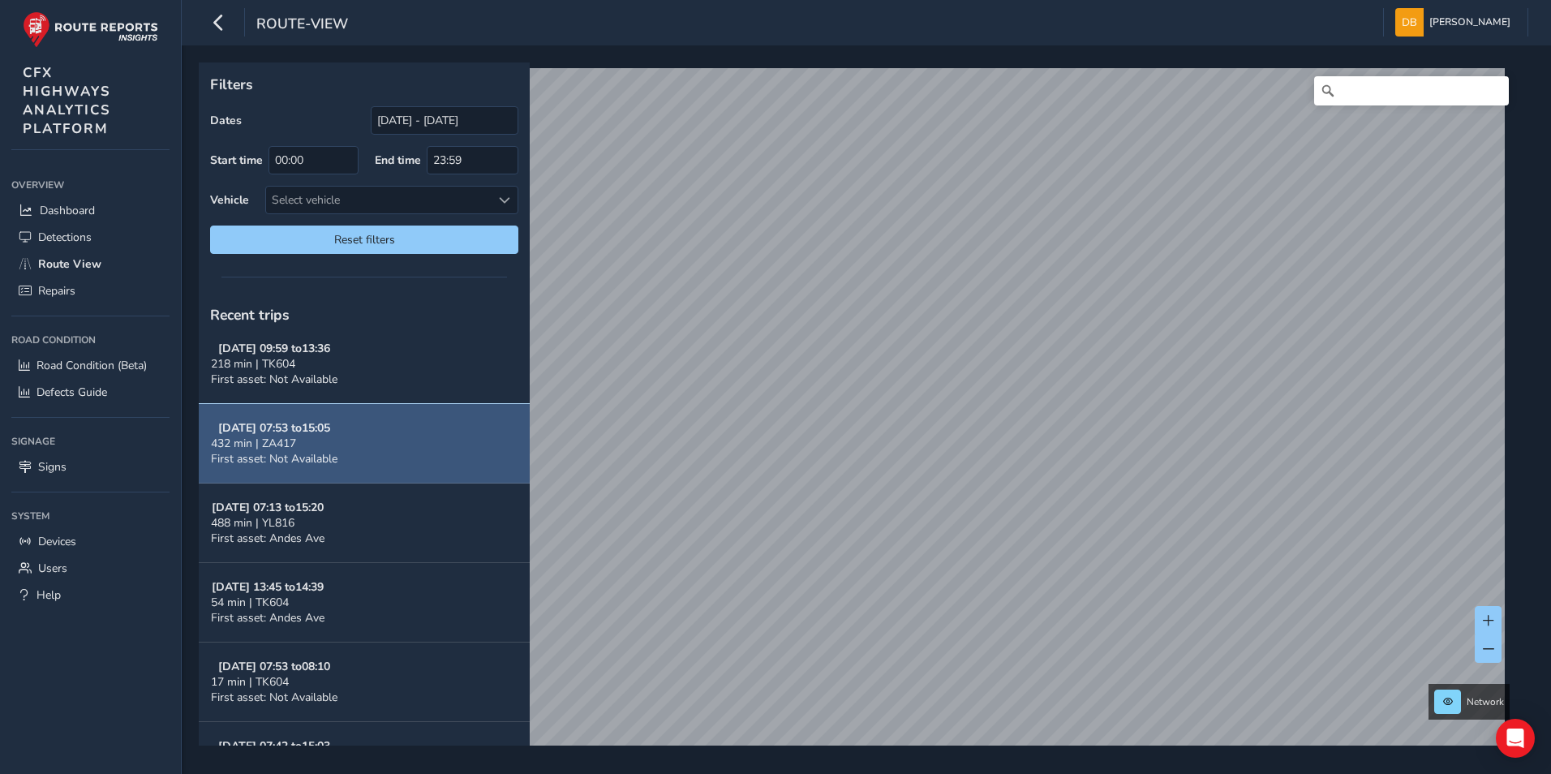
click at [287, 441] on span "432 min | ZA417" at bounding box center [253, 442] width 85 height 15
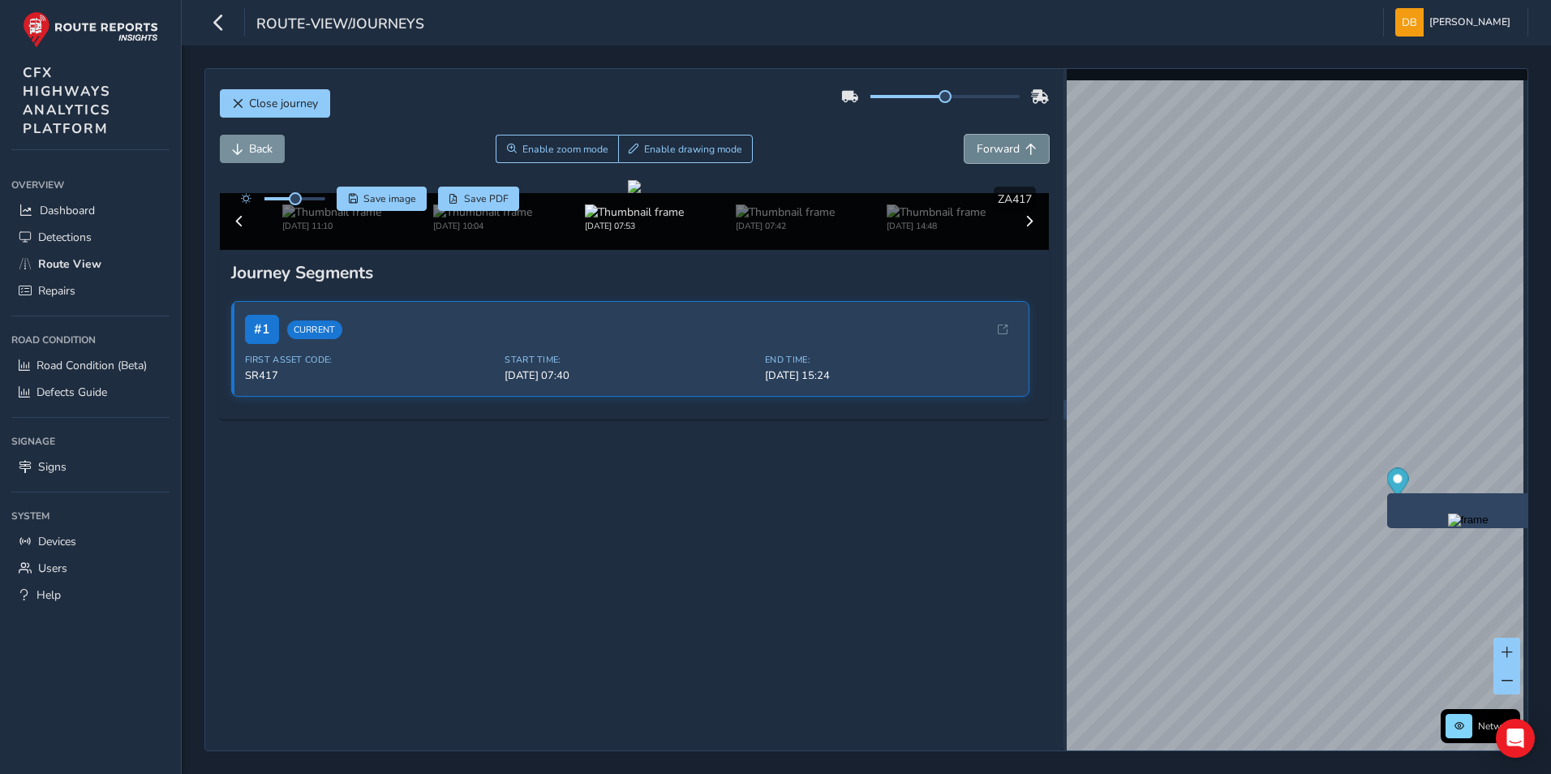
click at [997, 152] on span "Forward" at bounding box center [997, 148] width 43 height 15
click at [994, 154] on span "Forward" at bounding box center [997, 148] width 43 height 15
click at [993, 155] on span "Forward" at bounding box center [997, 148] width 43 height 15
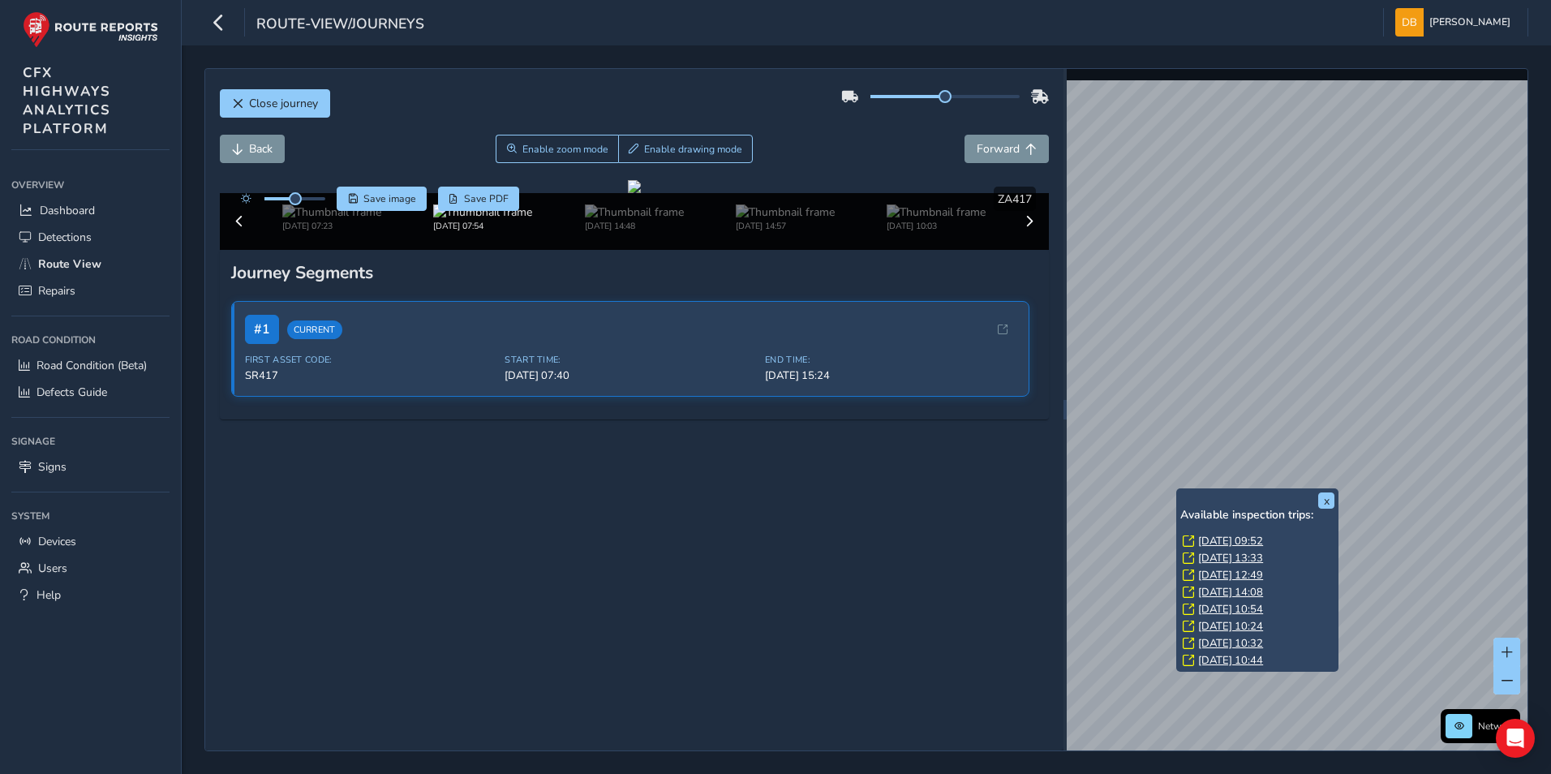
click at [1214, 538] on link "[DATE] 09:52" at bounding box center [1230, 541] width 65 height 15
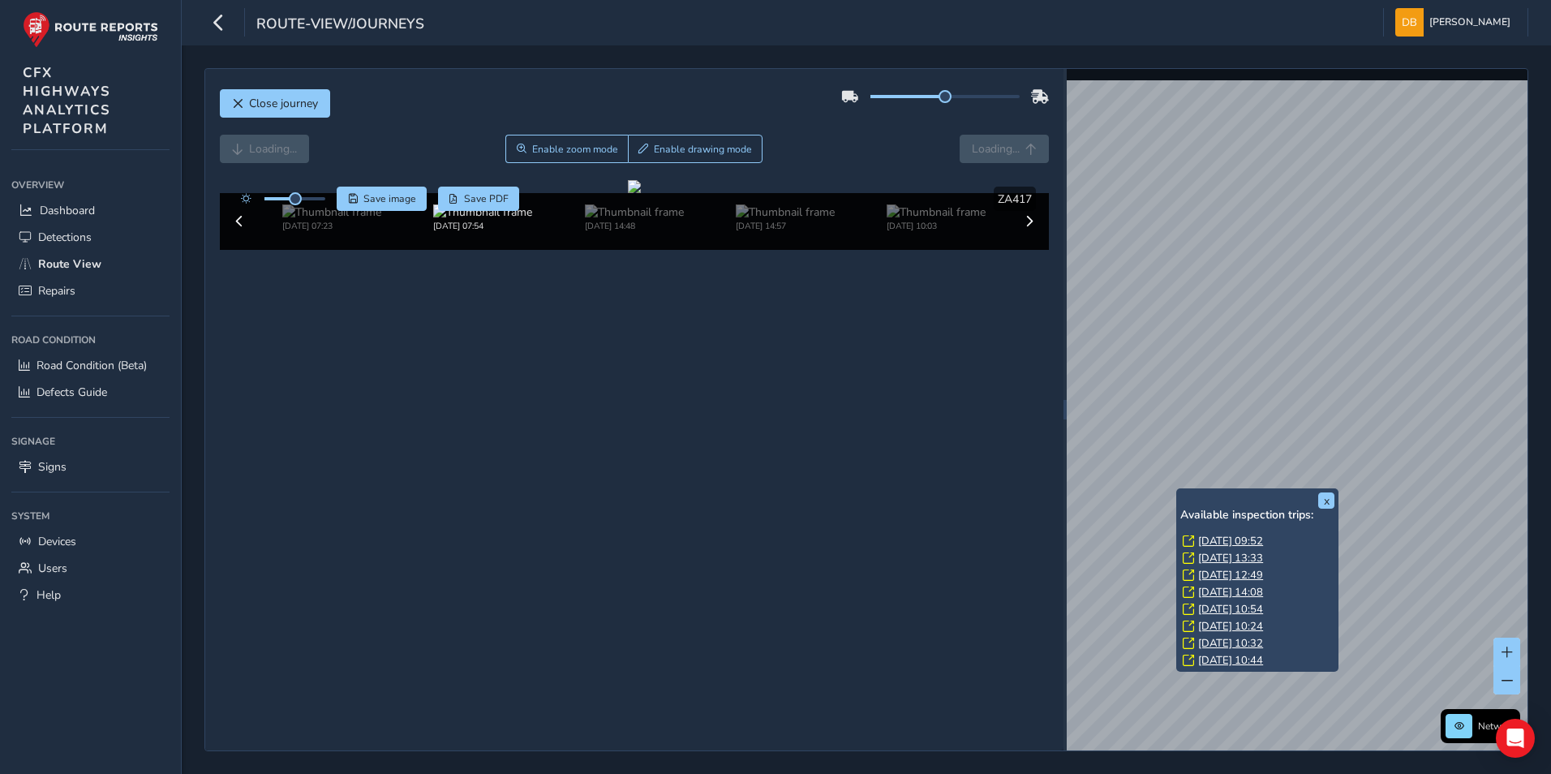
click at [1217, 541] on link "[DATE] 09:52" at bounding box center [1230, 541] width 65 height 15
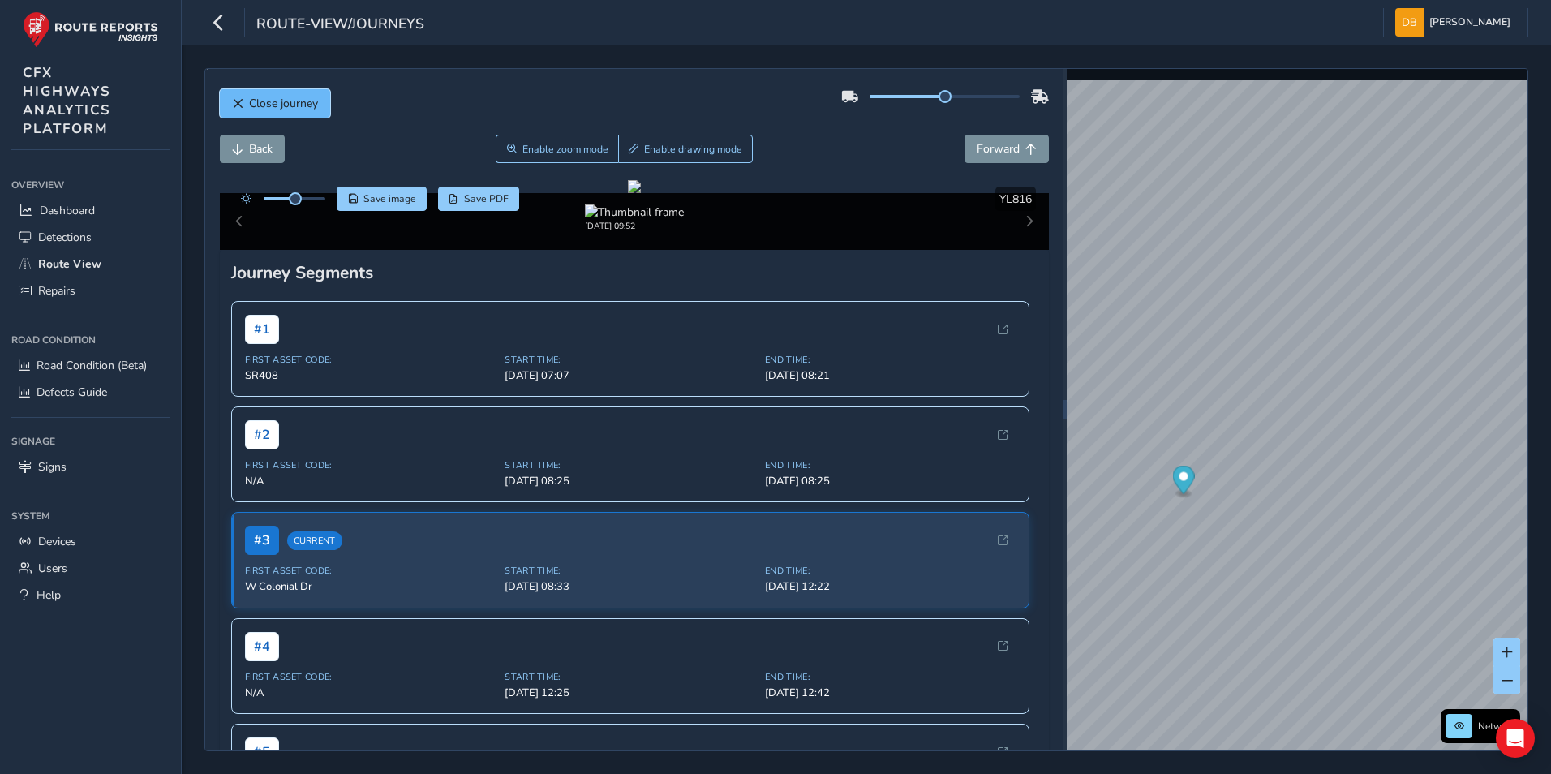
click at [267, 106] on span "Close journey" at bounding box center [283, 103] width 69 height 15
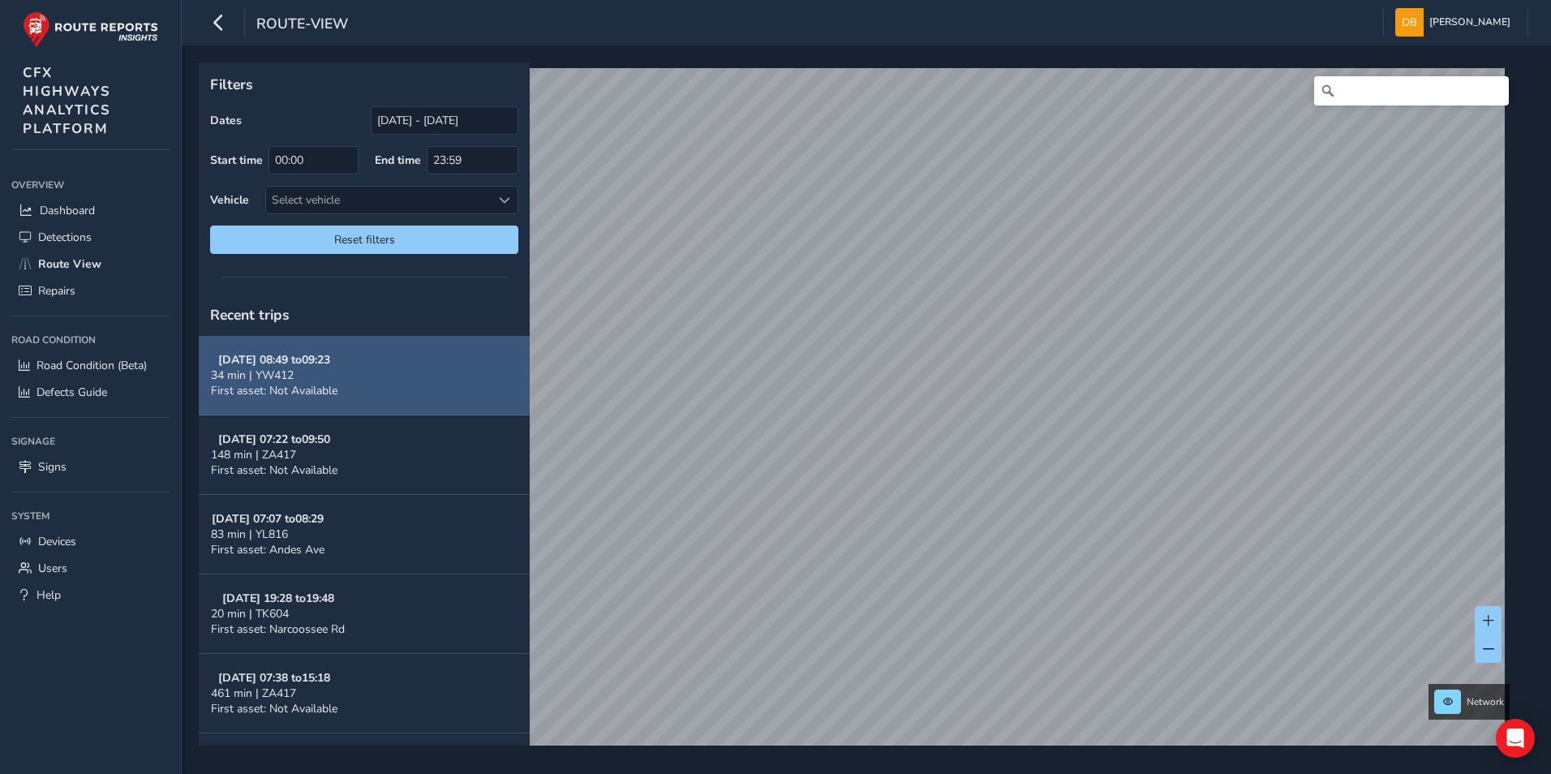
click at [323, 358] on strong "[DATE] 08:49 to 09:23" at bounding box center [274, 359] width 112 height 15
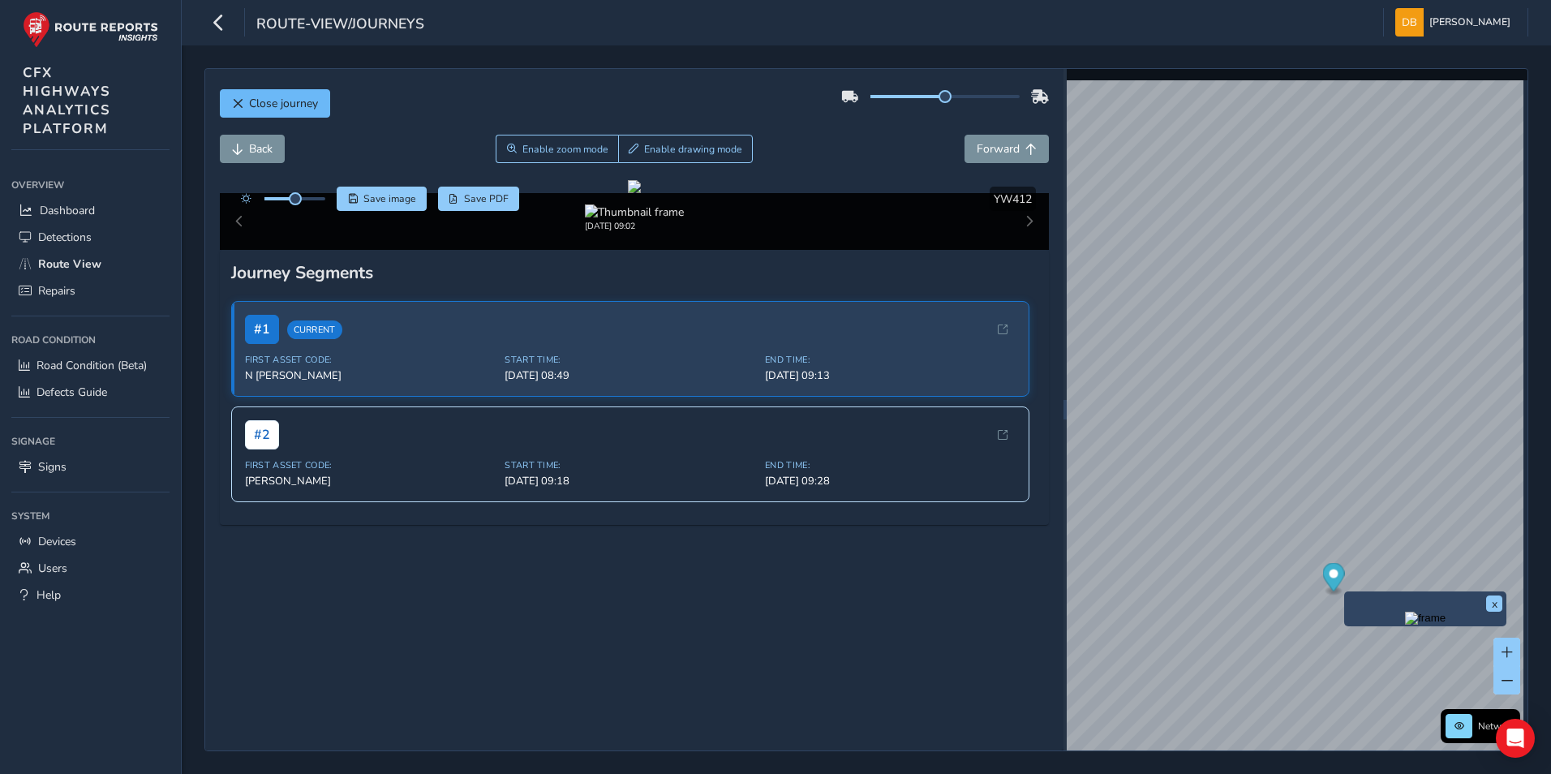
click at [314, 106] on span "Close journey" at bounding box center [283, 103] width 69 height 15
